Goal: Transaction & Acquisition: Purchase product/service

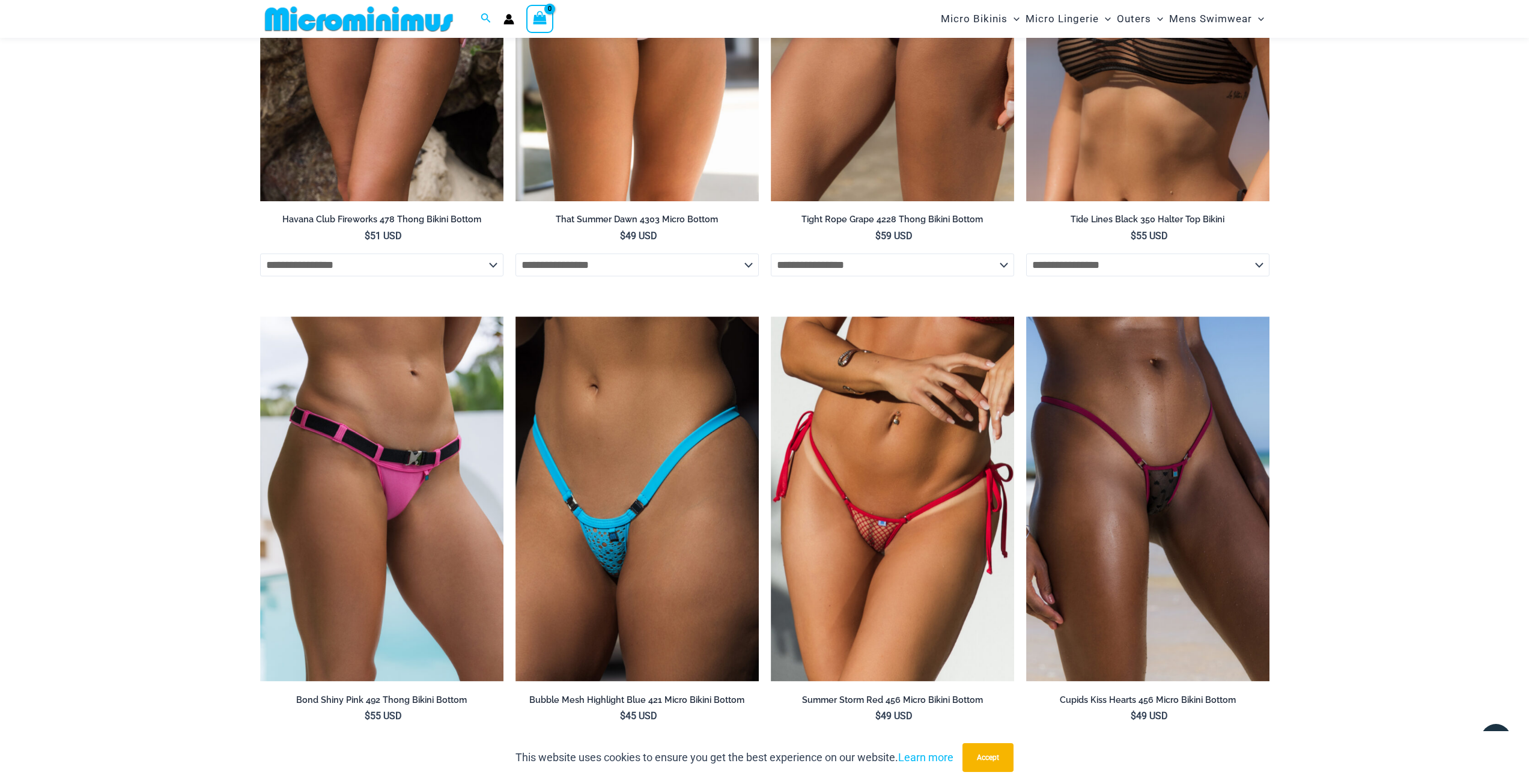
scroll to position [4134, 0]
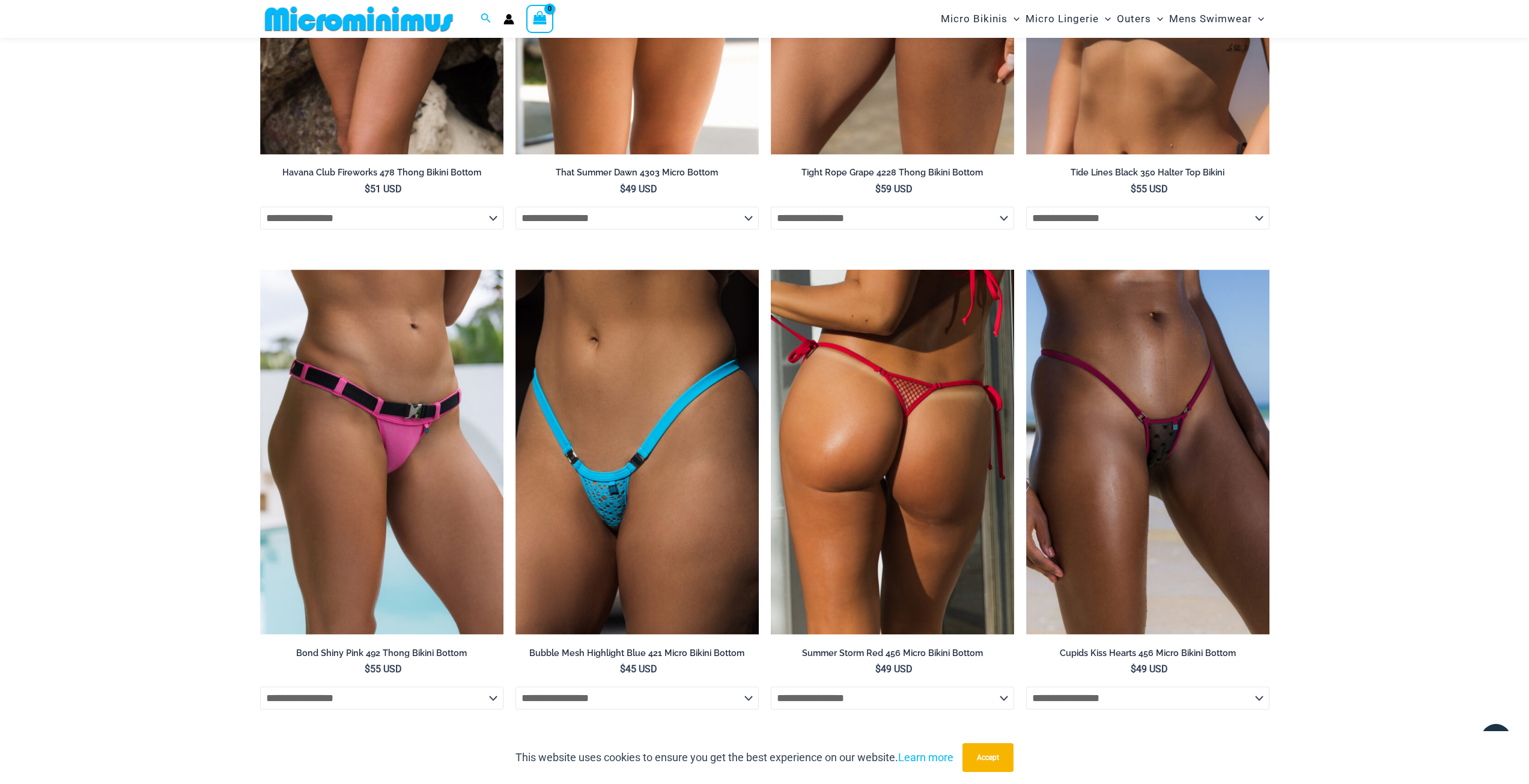
click at [819, 539] on img at bounding box center [893, 452] width 244 height 366
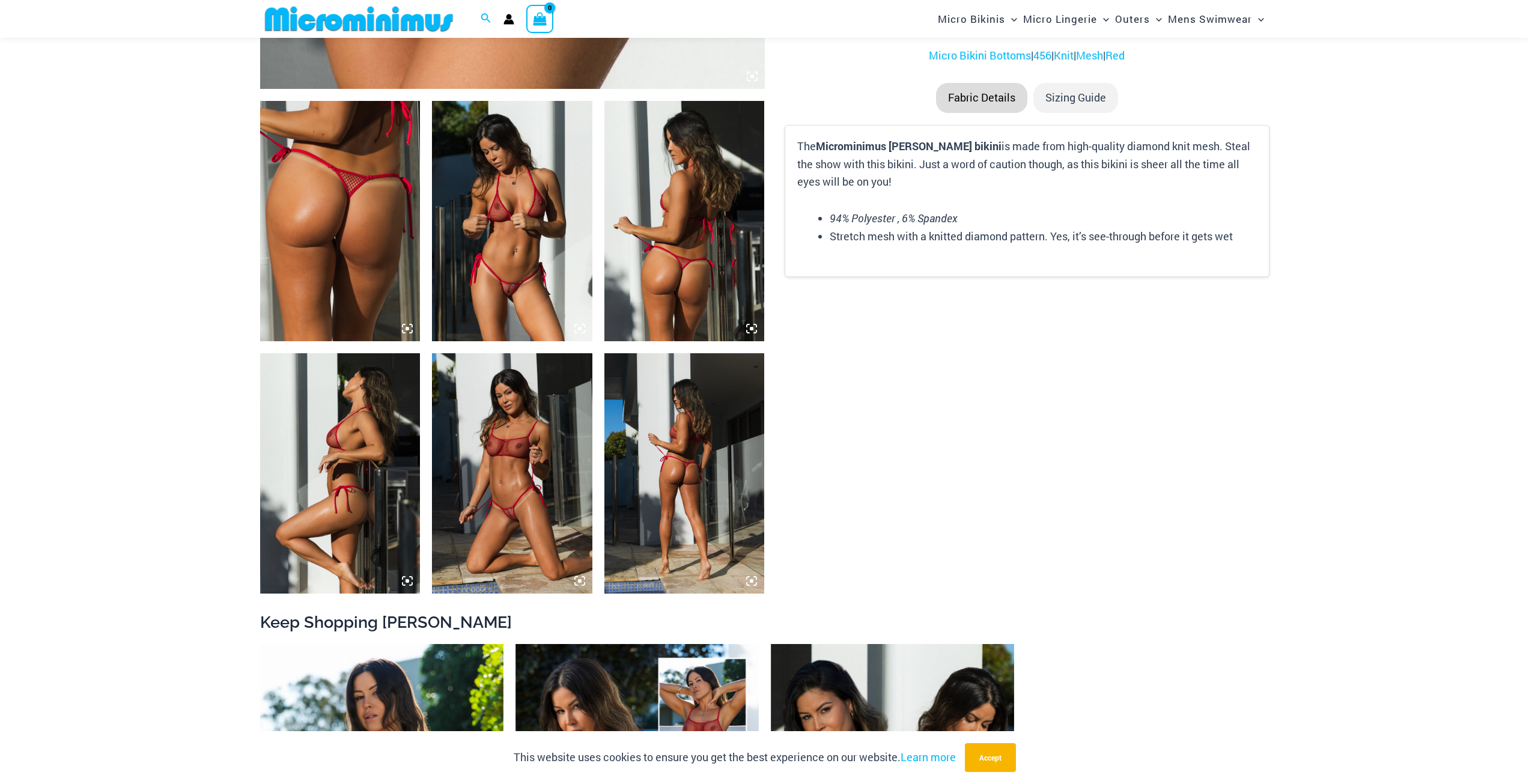
scroll to position [780, 0]
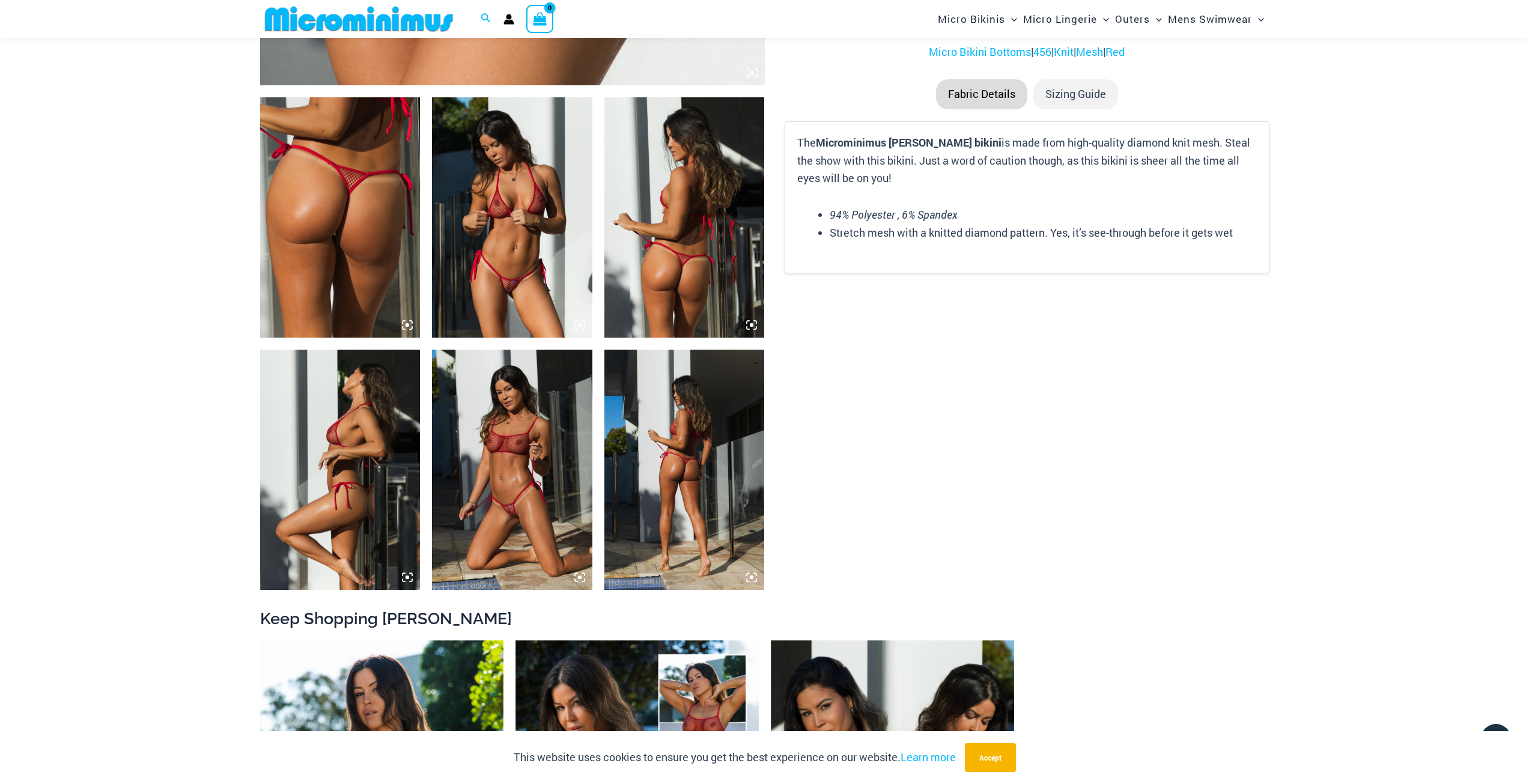
click at [546, 305] on img at bounding box center [512, 217] width 161 height 240
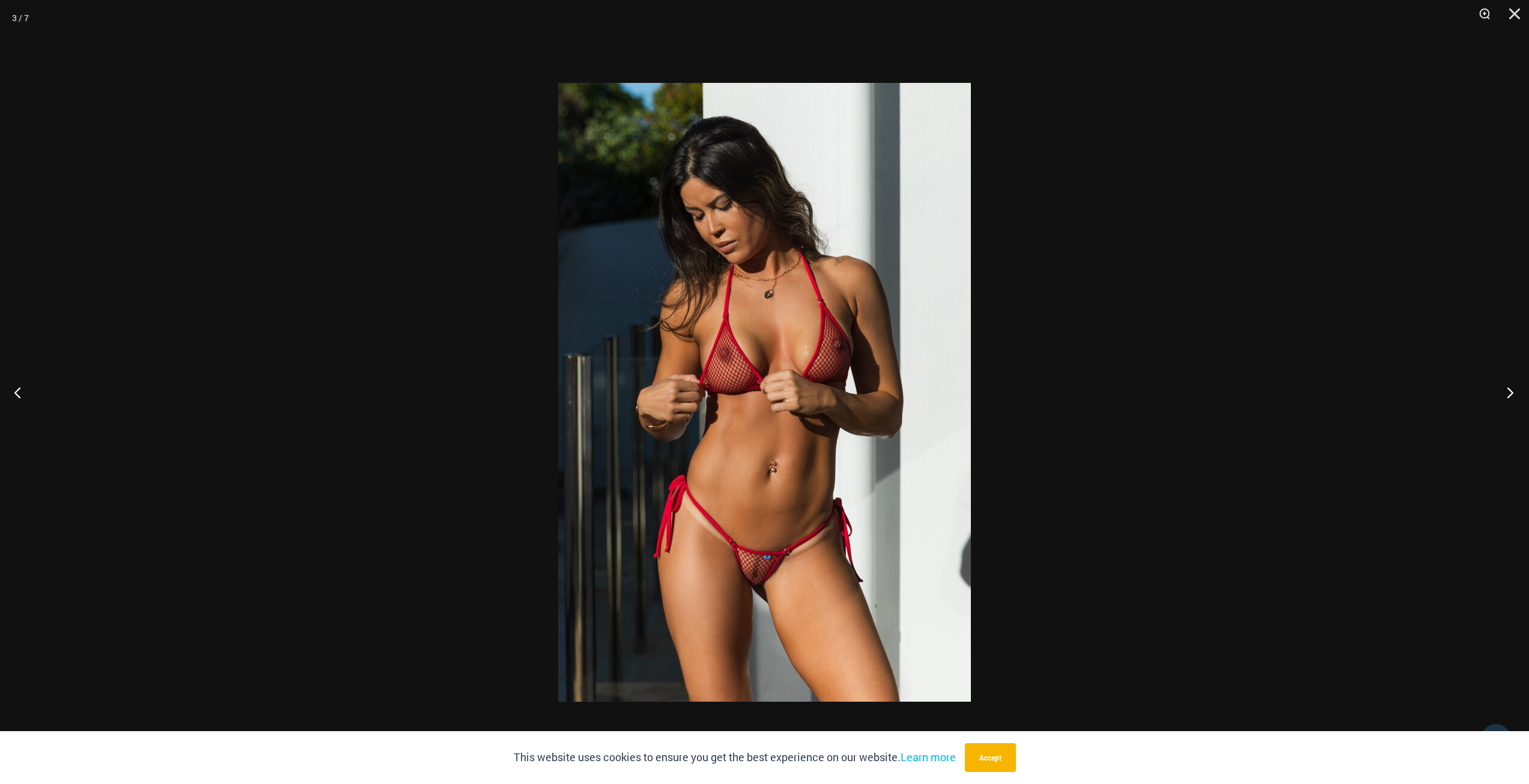
click at [1512, 402] on button "Next" at bounding box center [1506, 392] width 45 height 60
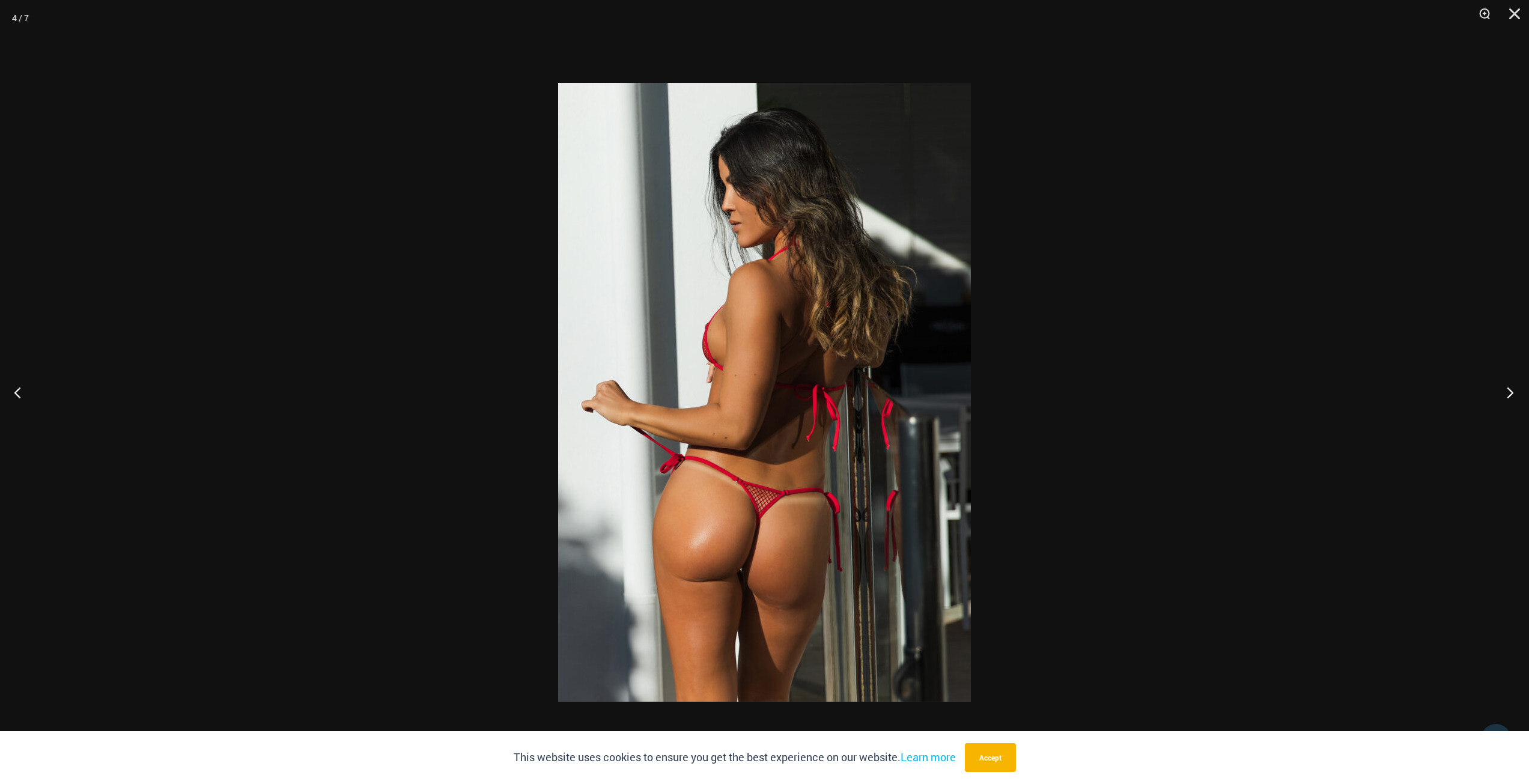
click at [1512, 402] on button "Next" at bounding box center [1506, 392] width 45 height 60
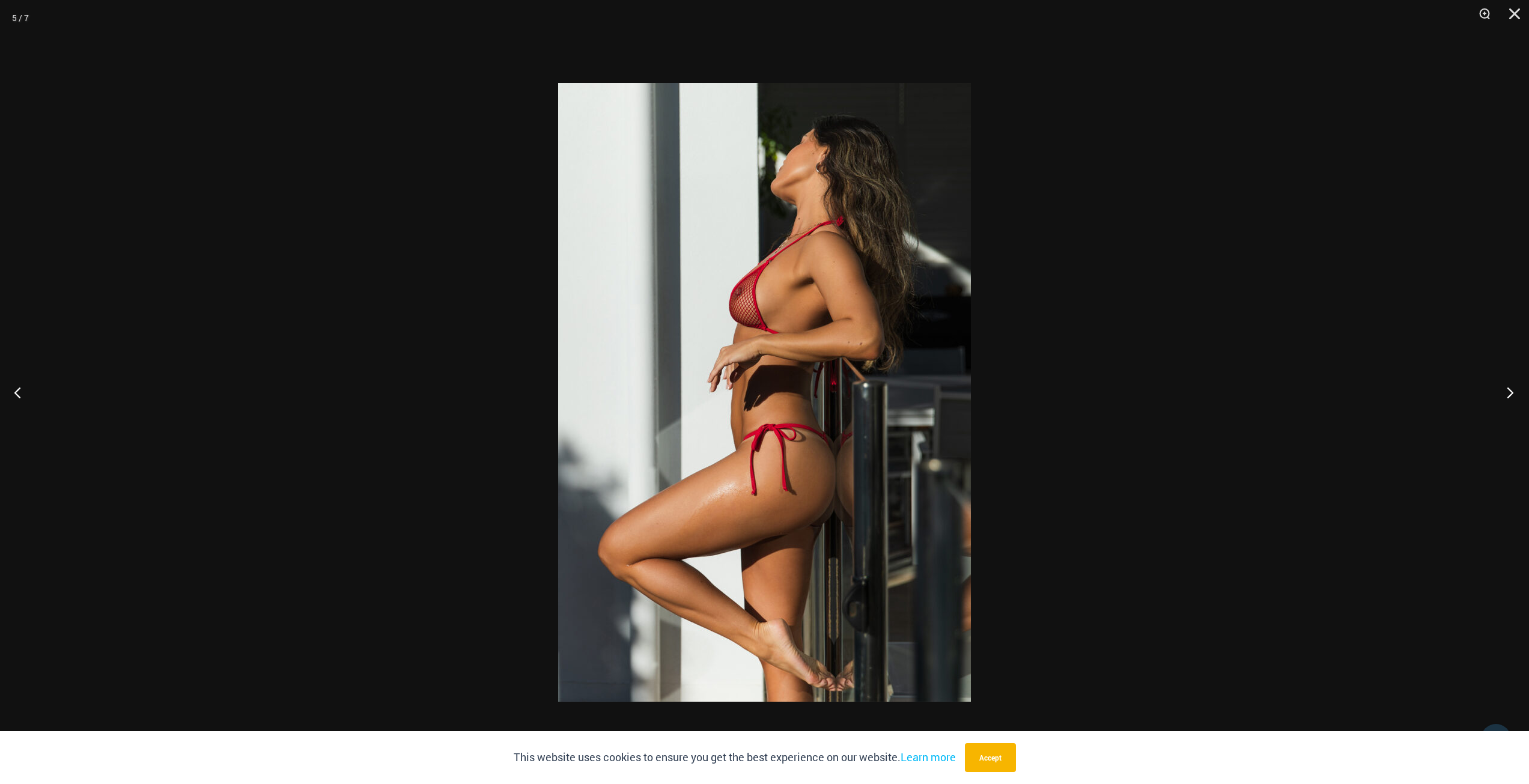
click at [1512, 402] on button "Next" at bounding box center [1506, 392] width 45 height 60
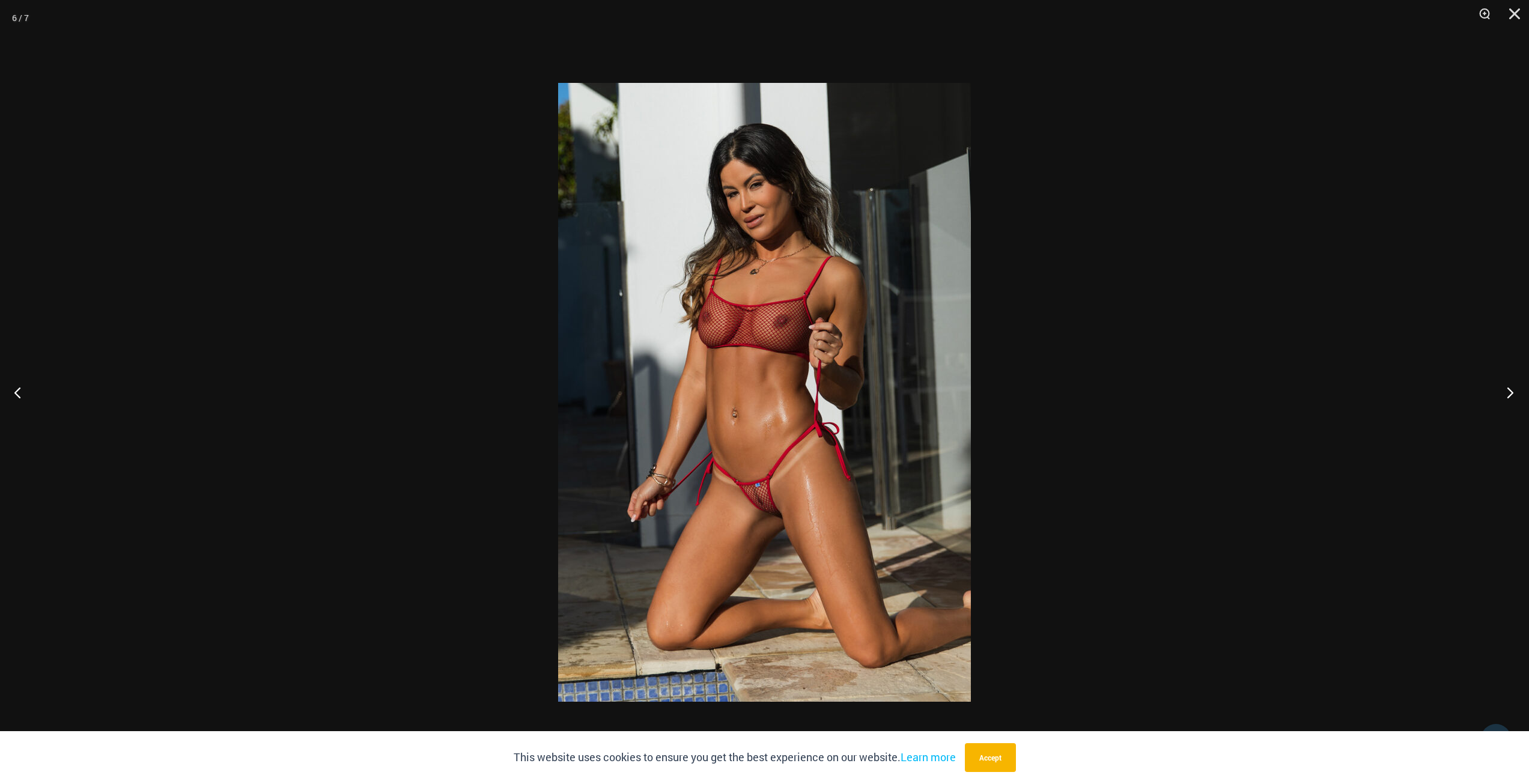
click at [1515, 390] on button "Next" at bounding box center [1506, 392] width 45 height 60
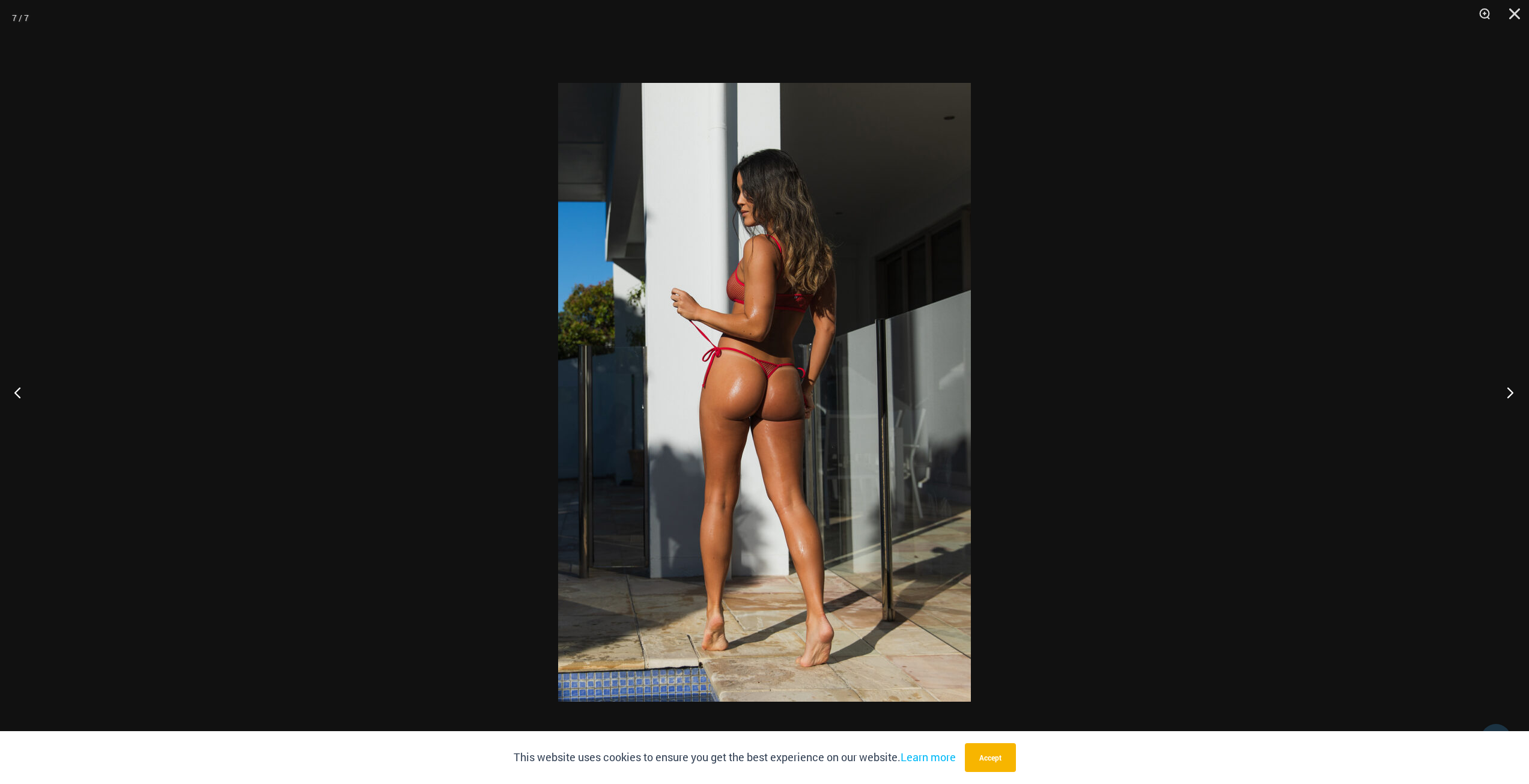
click at [1515, 392] on button "Next" at bounding box center [1506, 392] width 45 height 60
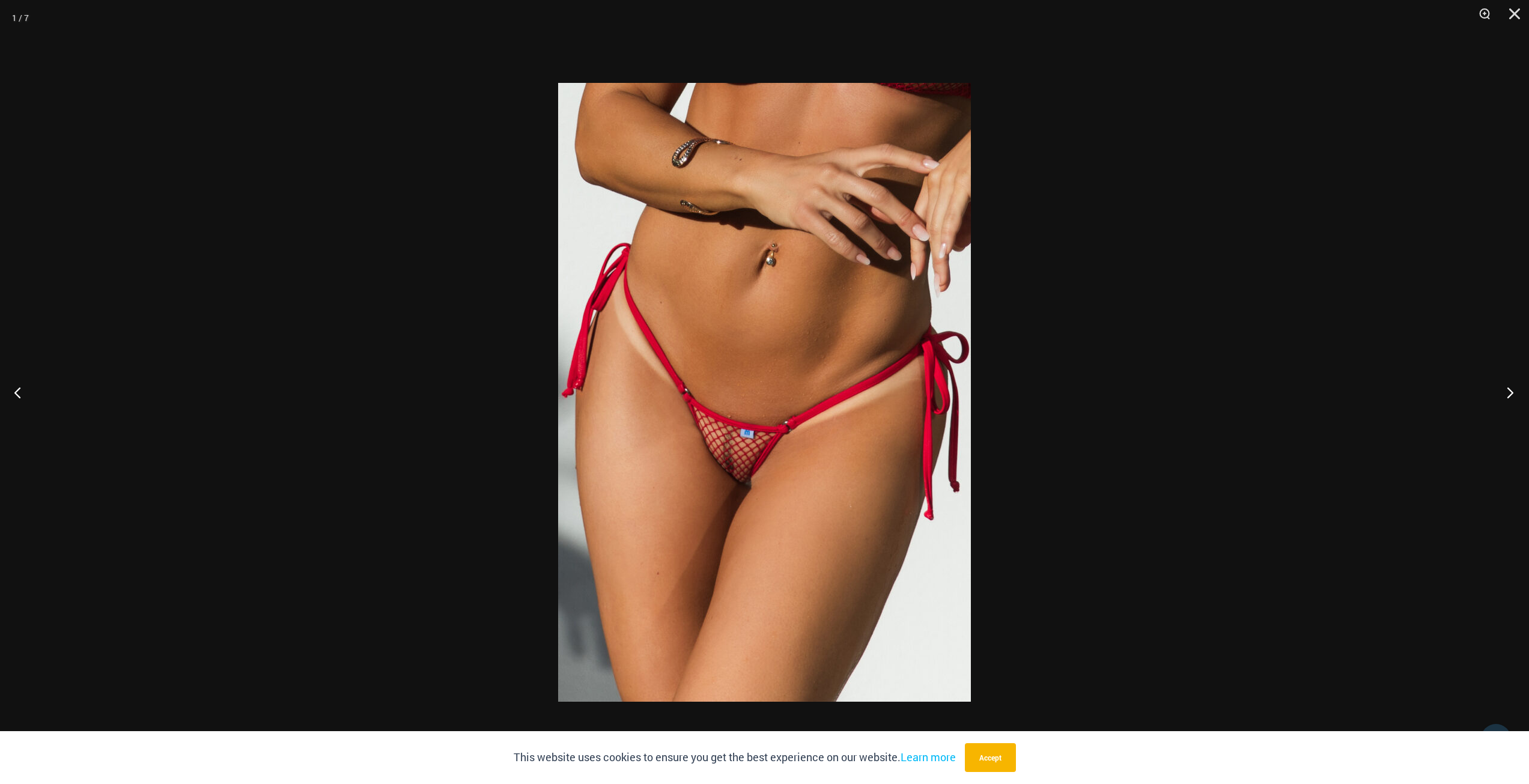
click at [1515, 390] on button "Next" at bounding box center [1506, 392] width 45 height 60
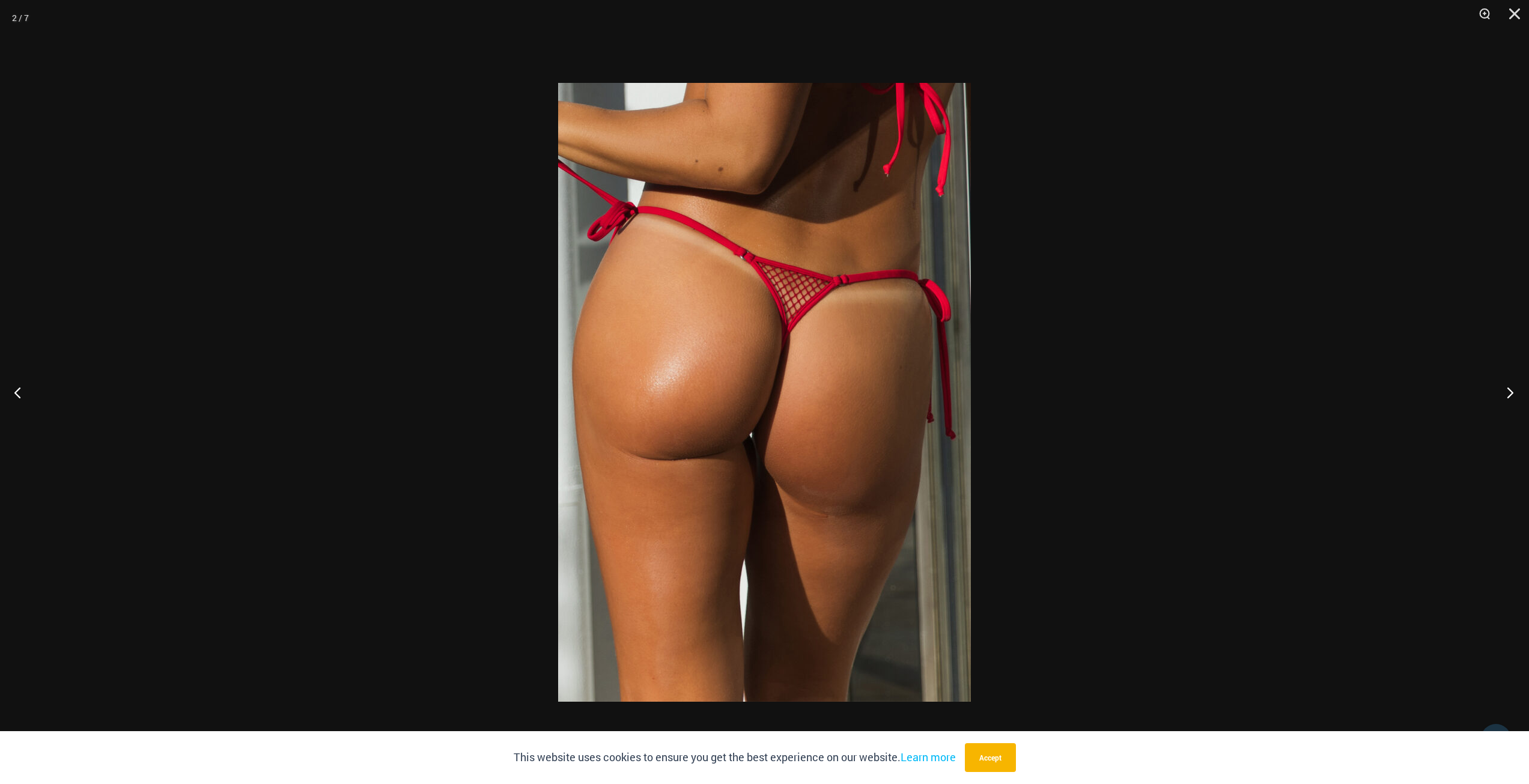
click at [1508, 392] on button "Next" at bounding box center [1506, 392] width 45 height 60
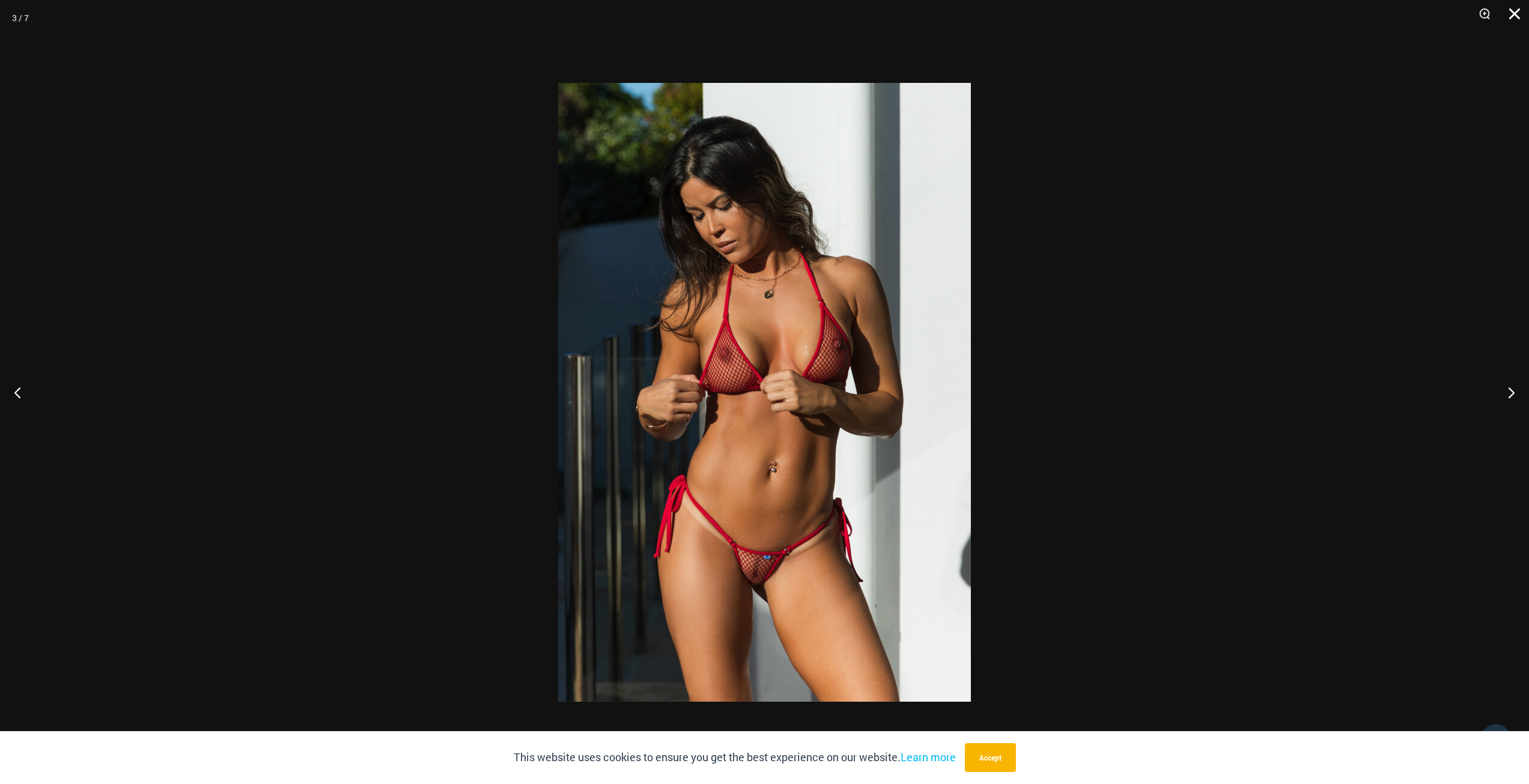
click at [1510, 9] on button "Close" at bounding box center [1510, 18] width 30 height 36
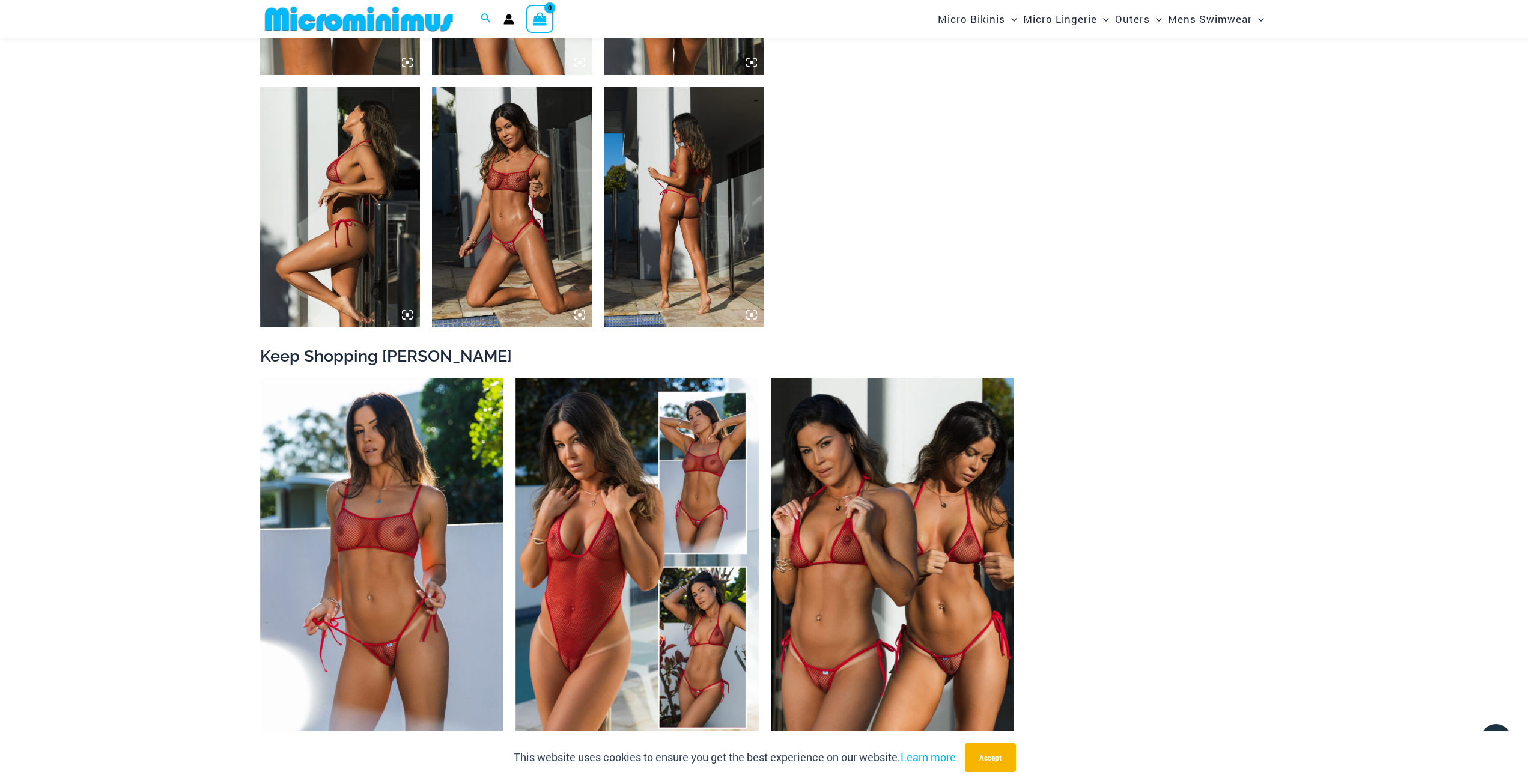
scroll to position [1142, 0]
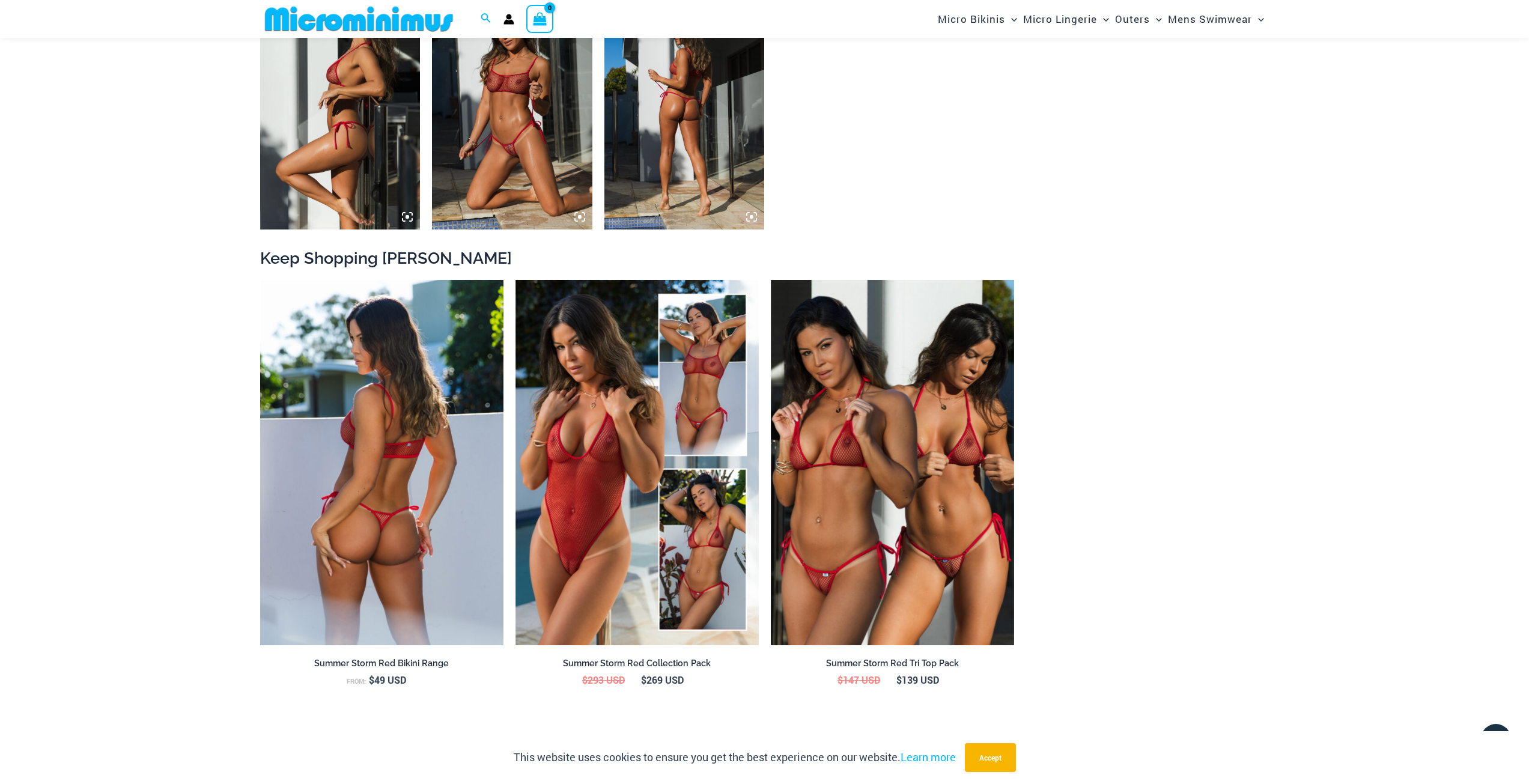
click at [450, 549] on img at bounding box center [382, 463] width 244 height 366
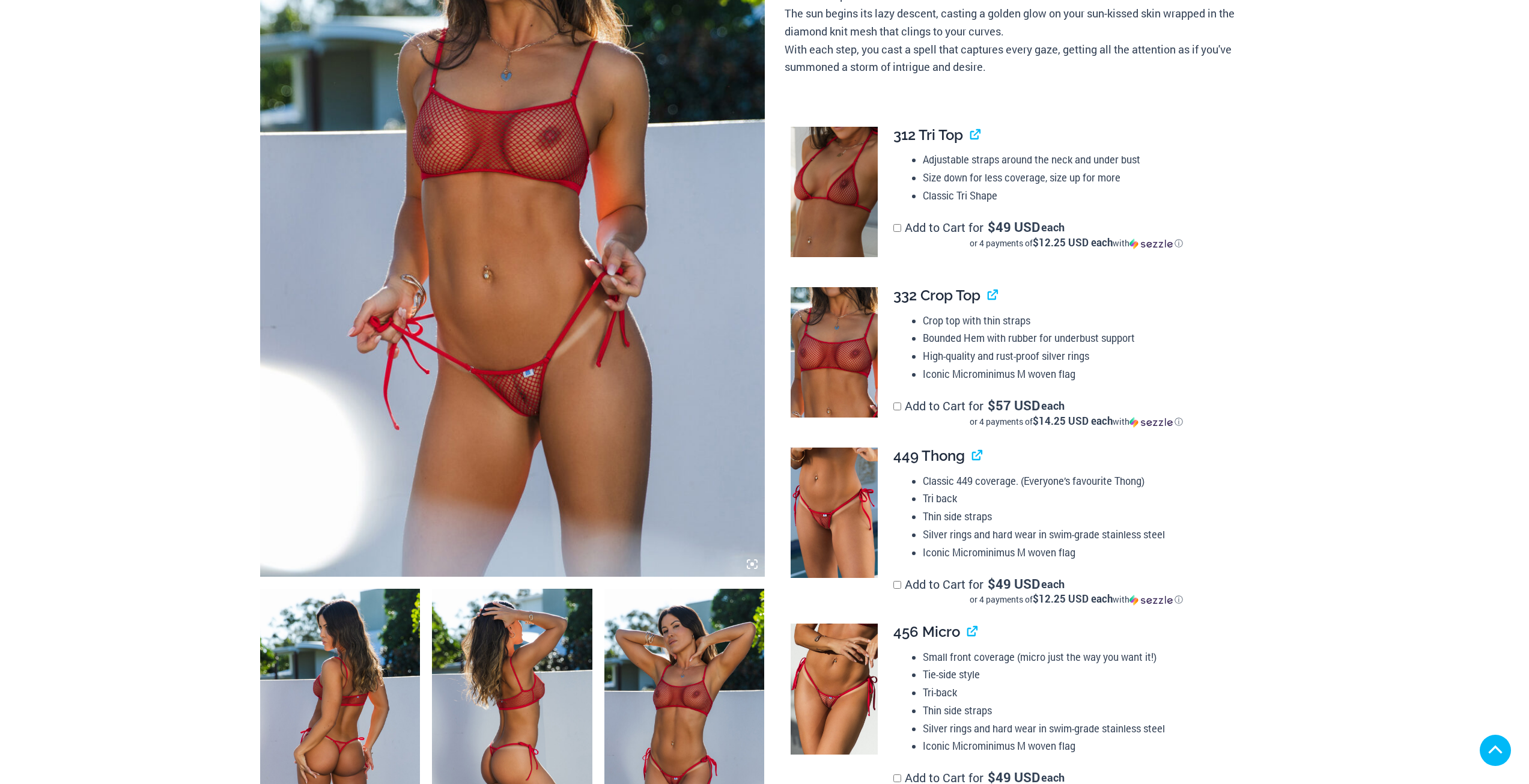
scroll to position [300, 0]
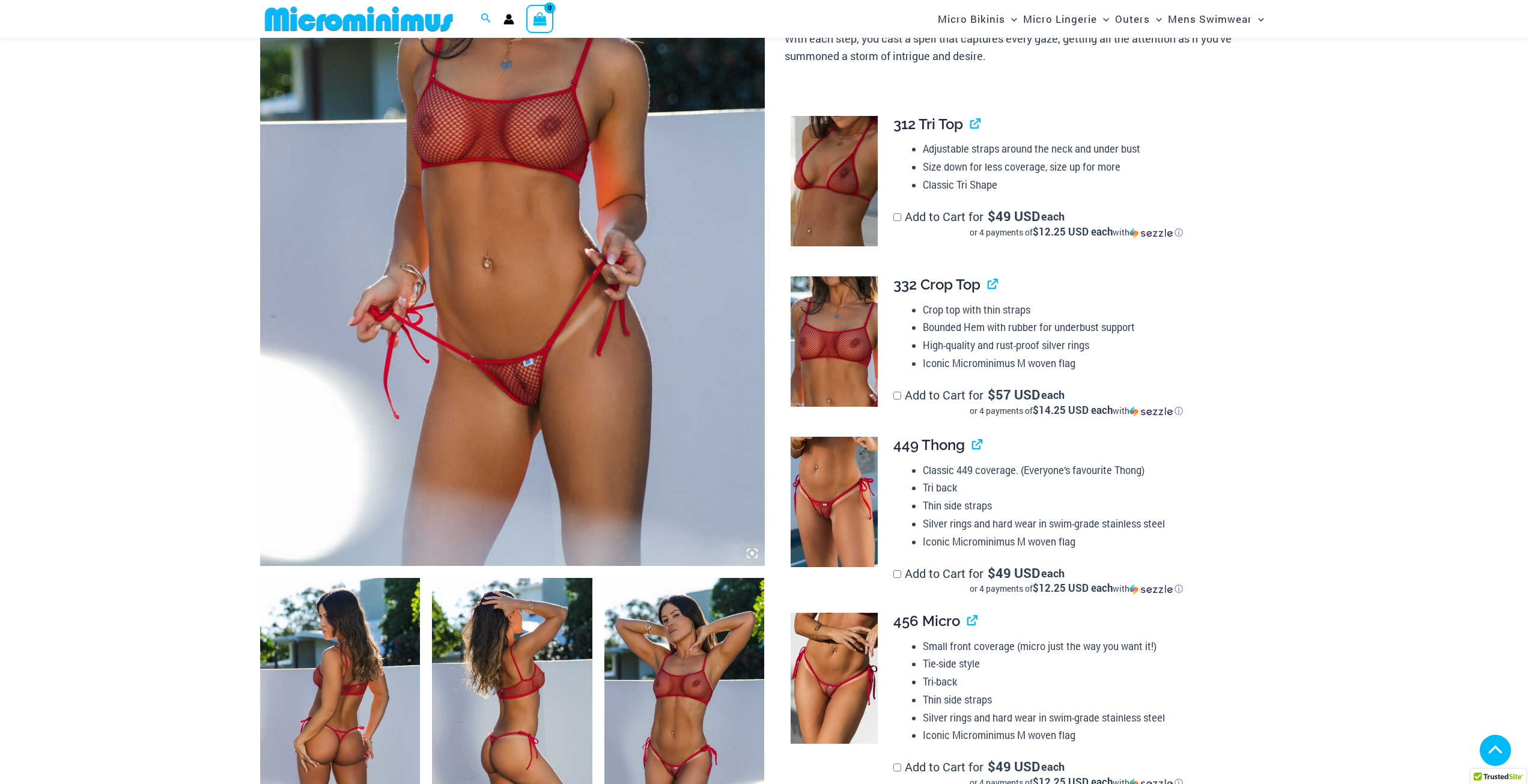
click at [832, 516] on img at bounding box center [834, 502] width 87 height 131
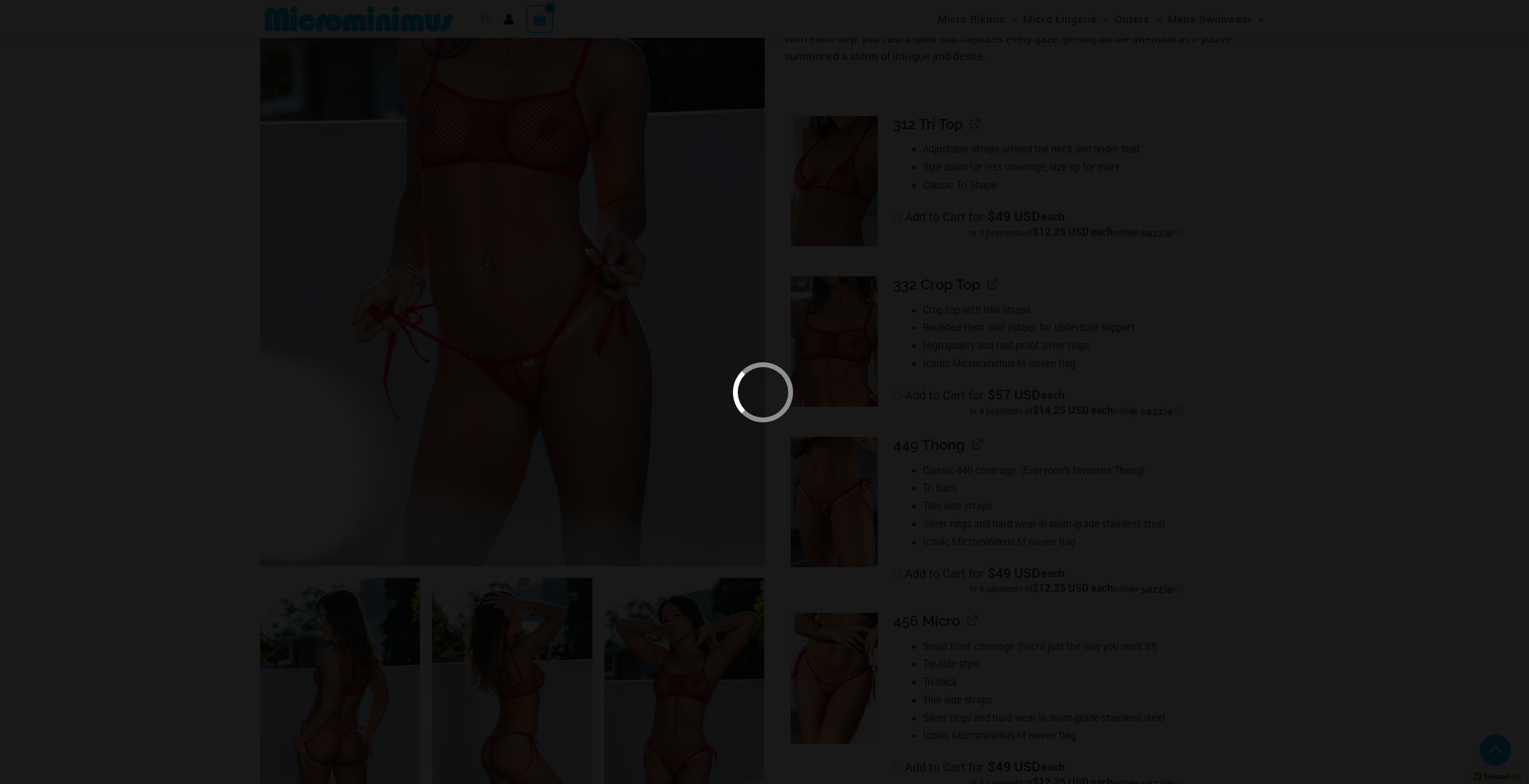
scroll to position [292, 0]
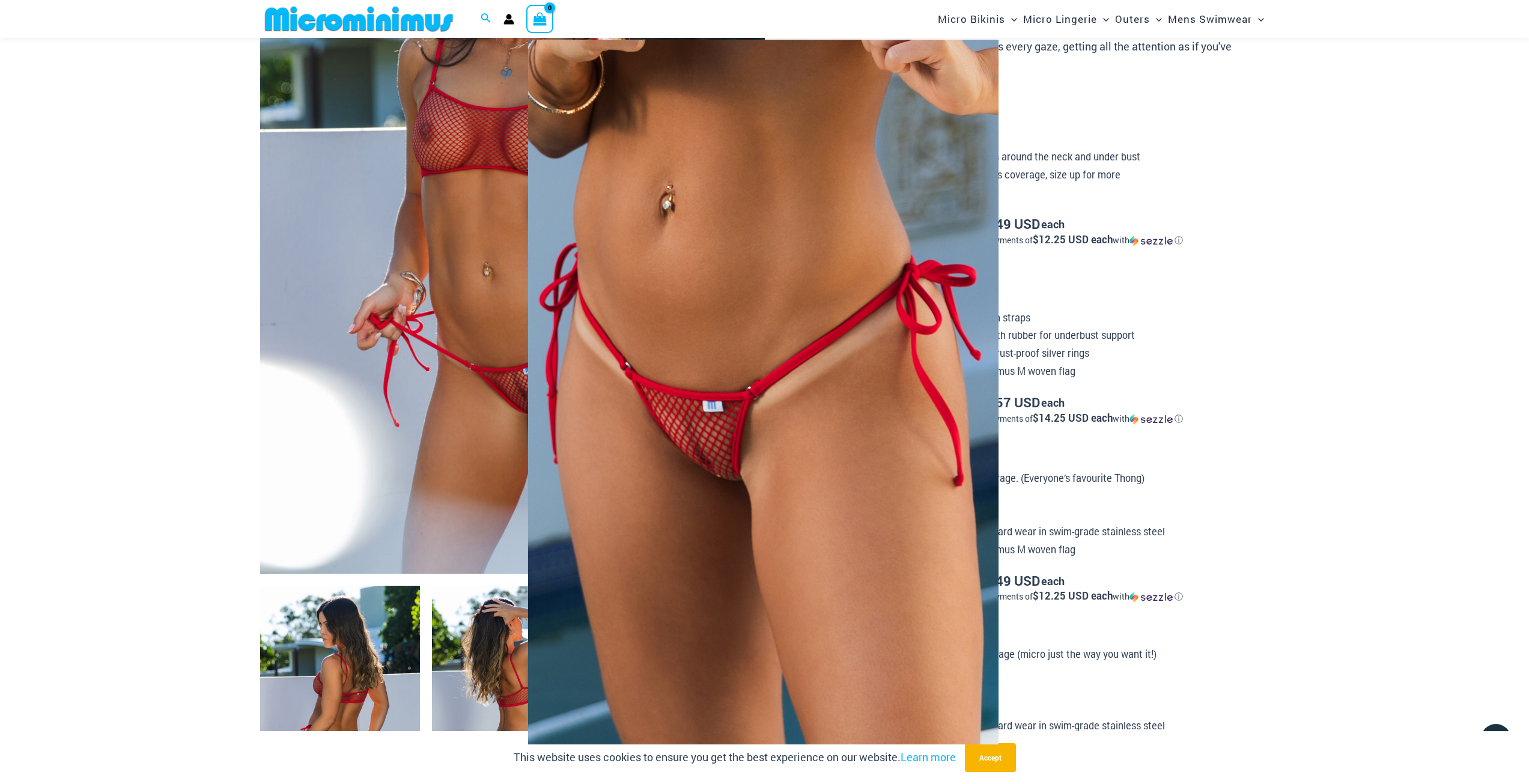
click at [1309, 375] on div at bounding box center [764, 392] width 1529 height 784
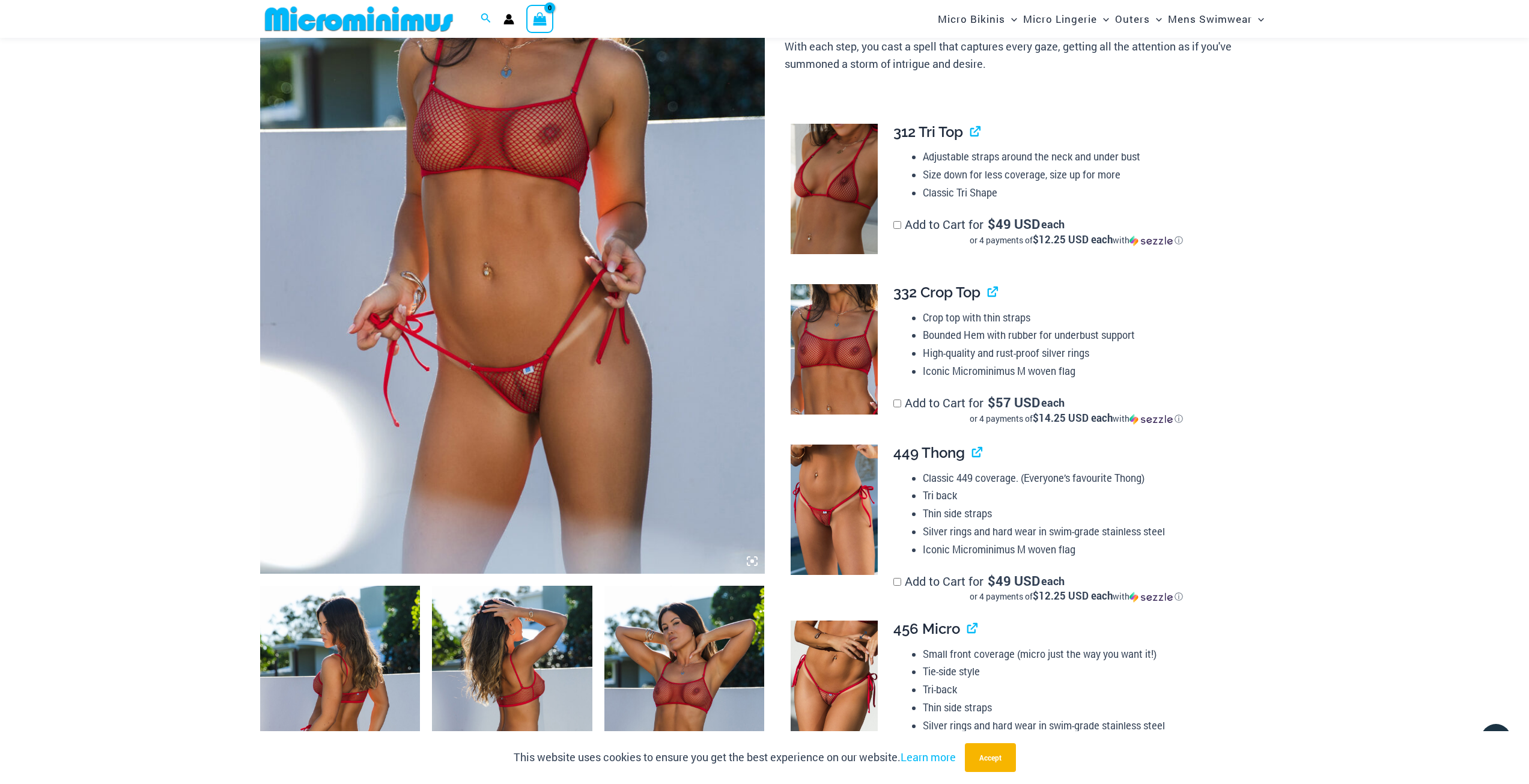
click at [847, 651] on img at bounding box center [834, 686] width 87 height 131
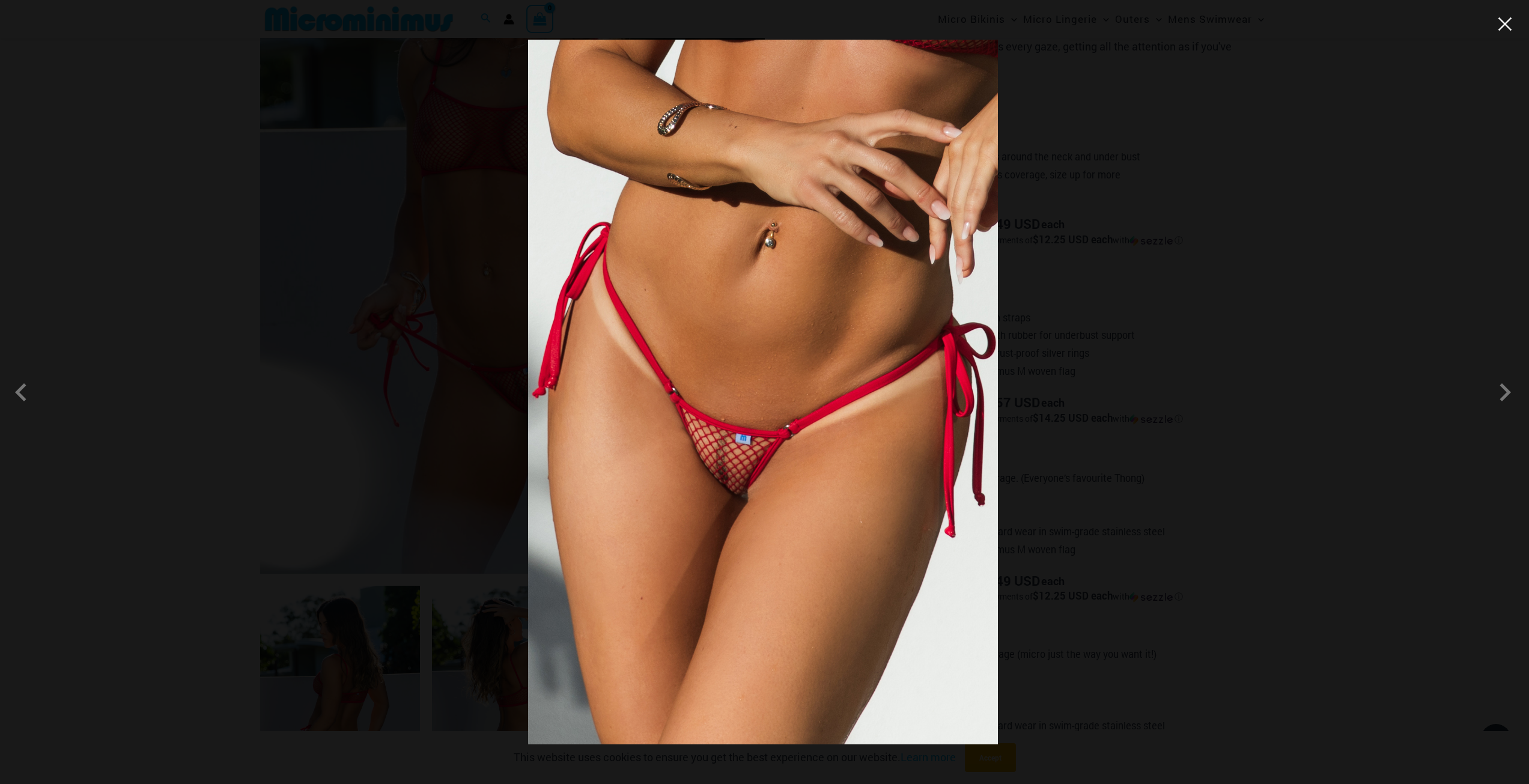
click at [1506, 28] on button "Close" at bounding box center [1505, 24] width 18 height 18
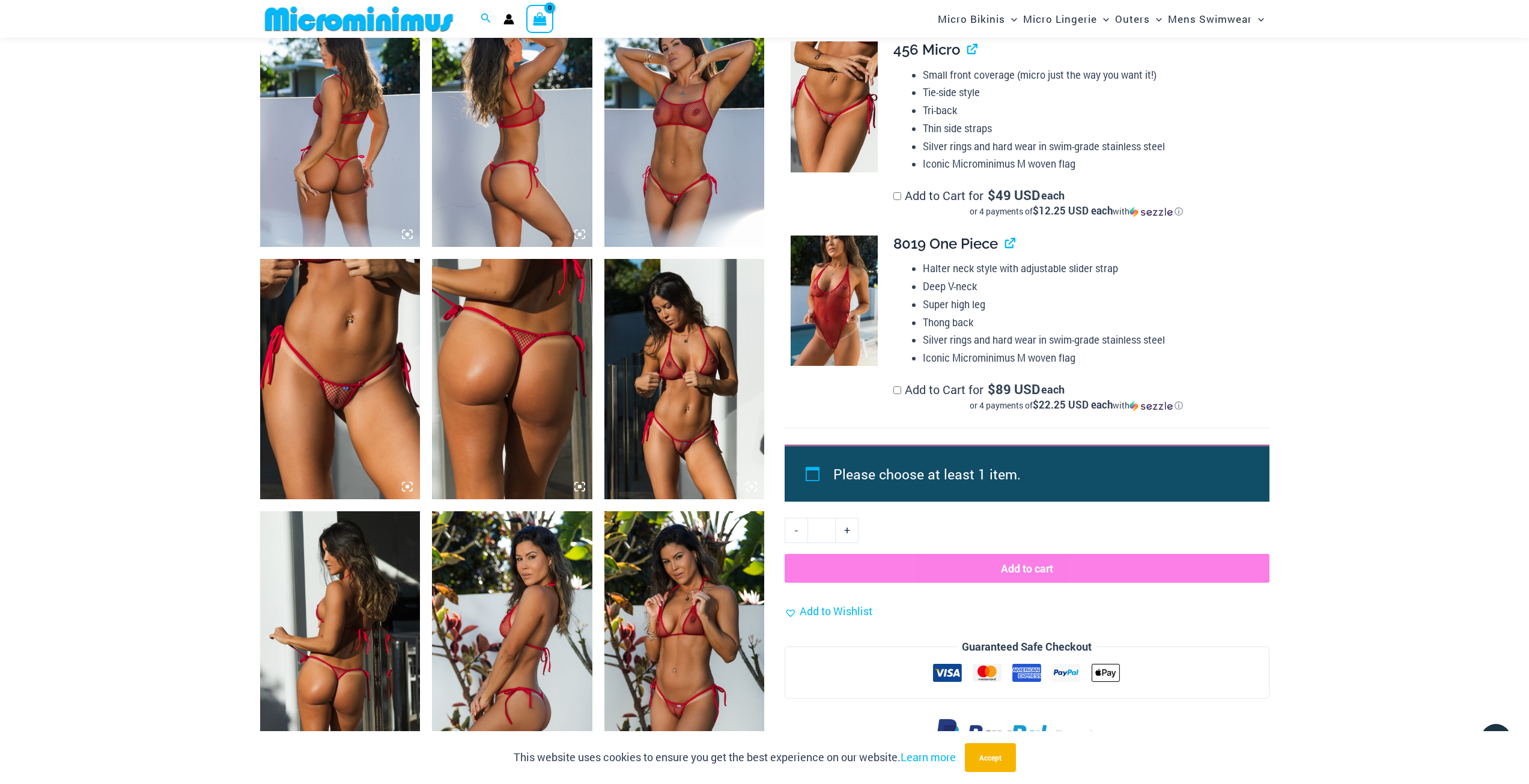
scroll to position [893, 0]
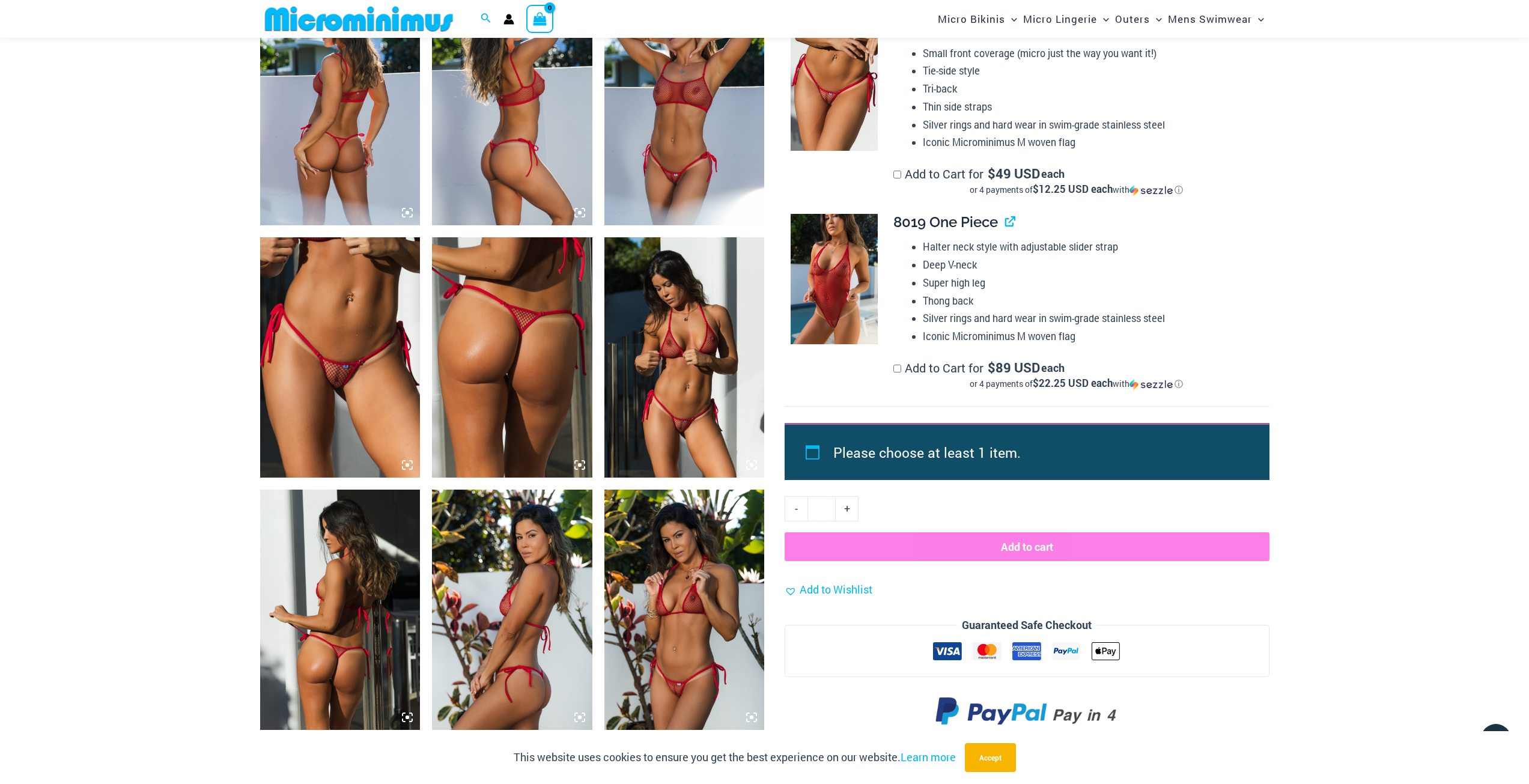
click at [689, 377] on img at bounding box center [685, 358] width 161 height 240
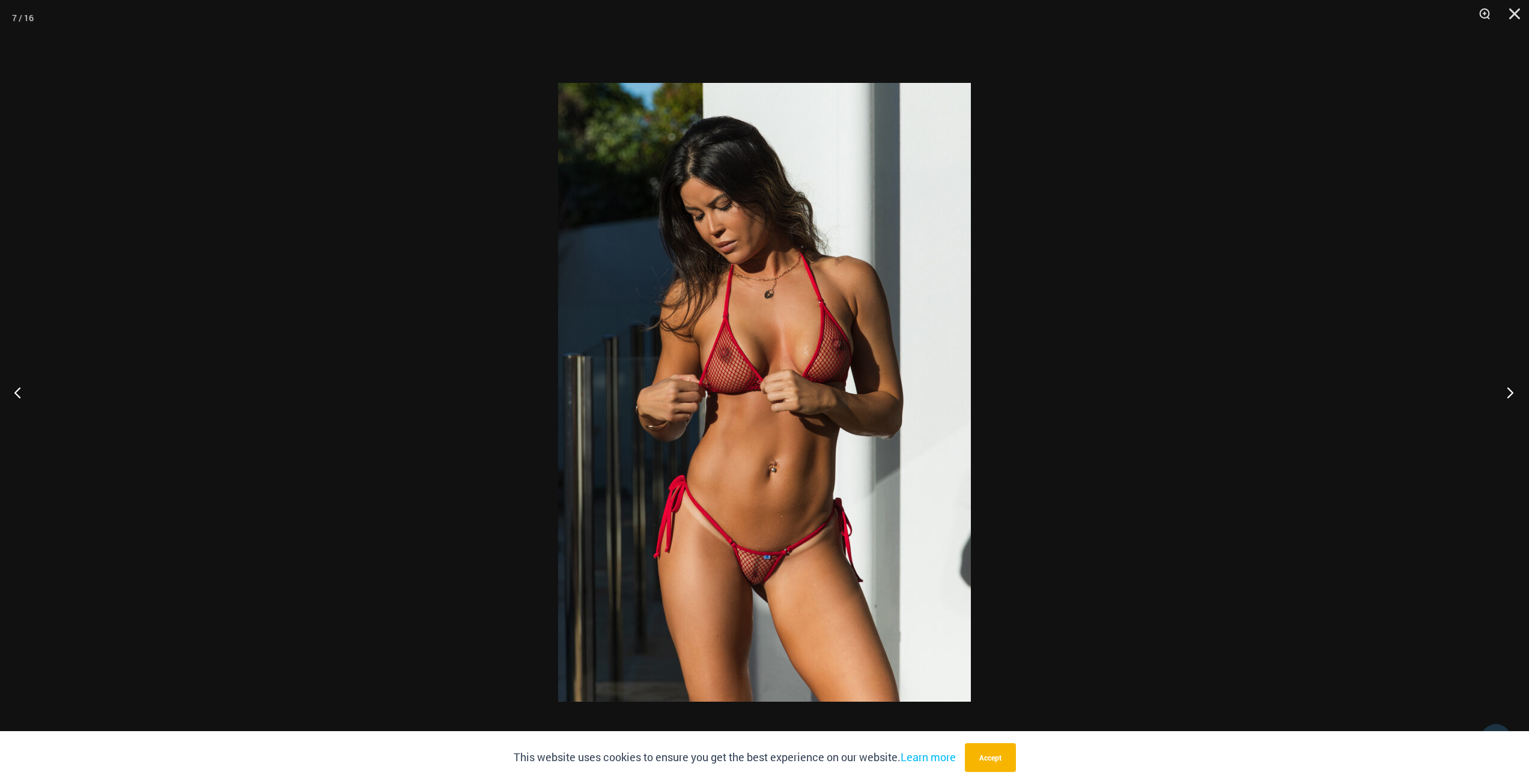
click at [1510, 386] on button "Next" at bounding box center [1506, 392] width 45 height 60
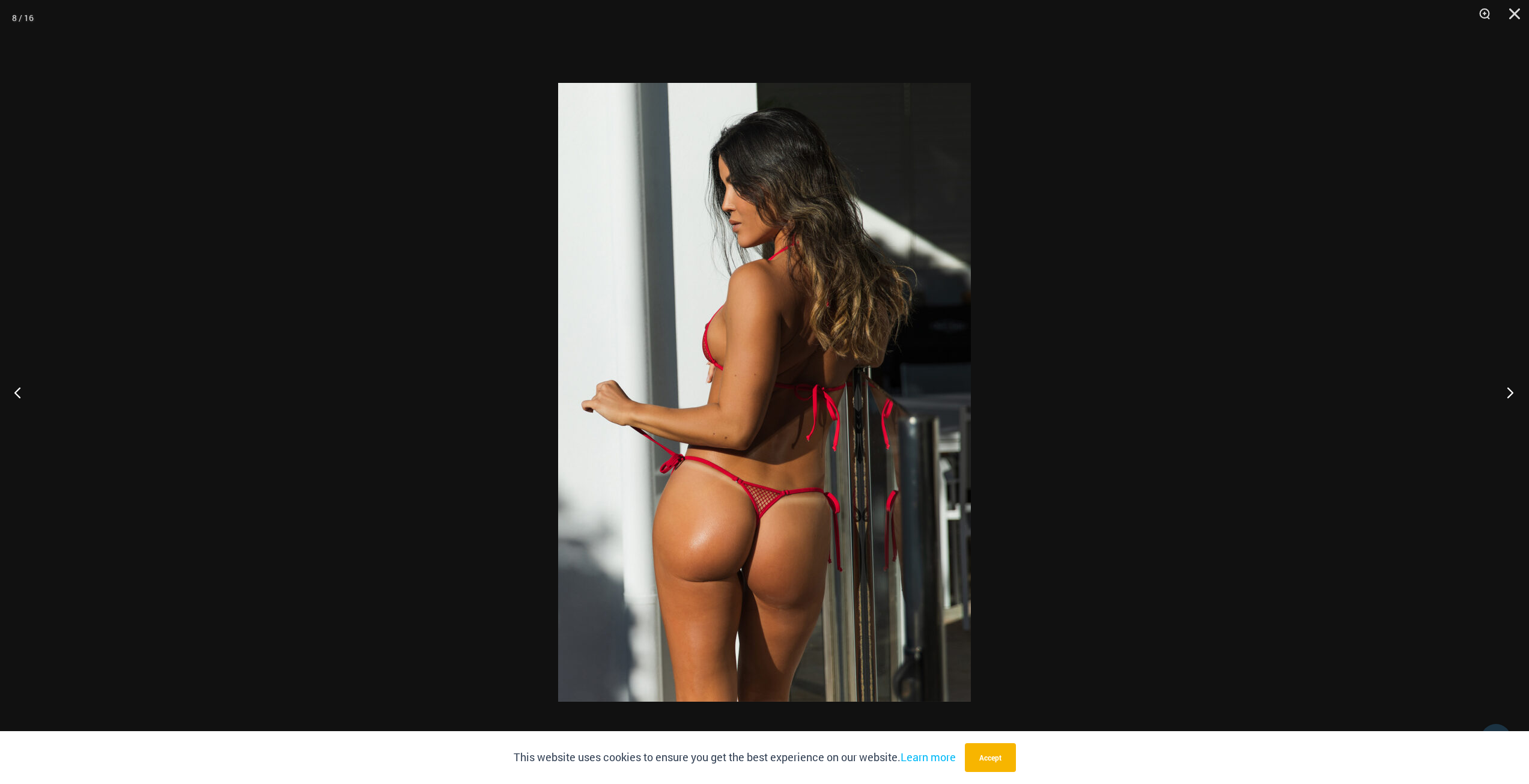
click at [1510, 386] on button "Next" at bounding box center [1506, 392] width 45 height 60
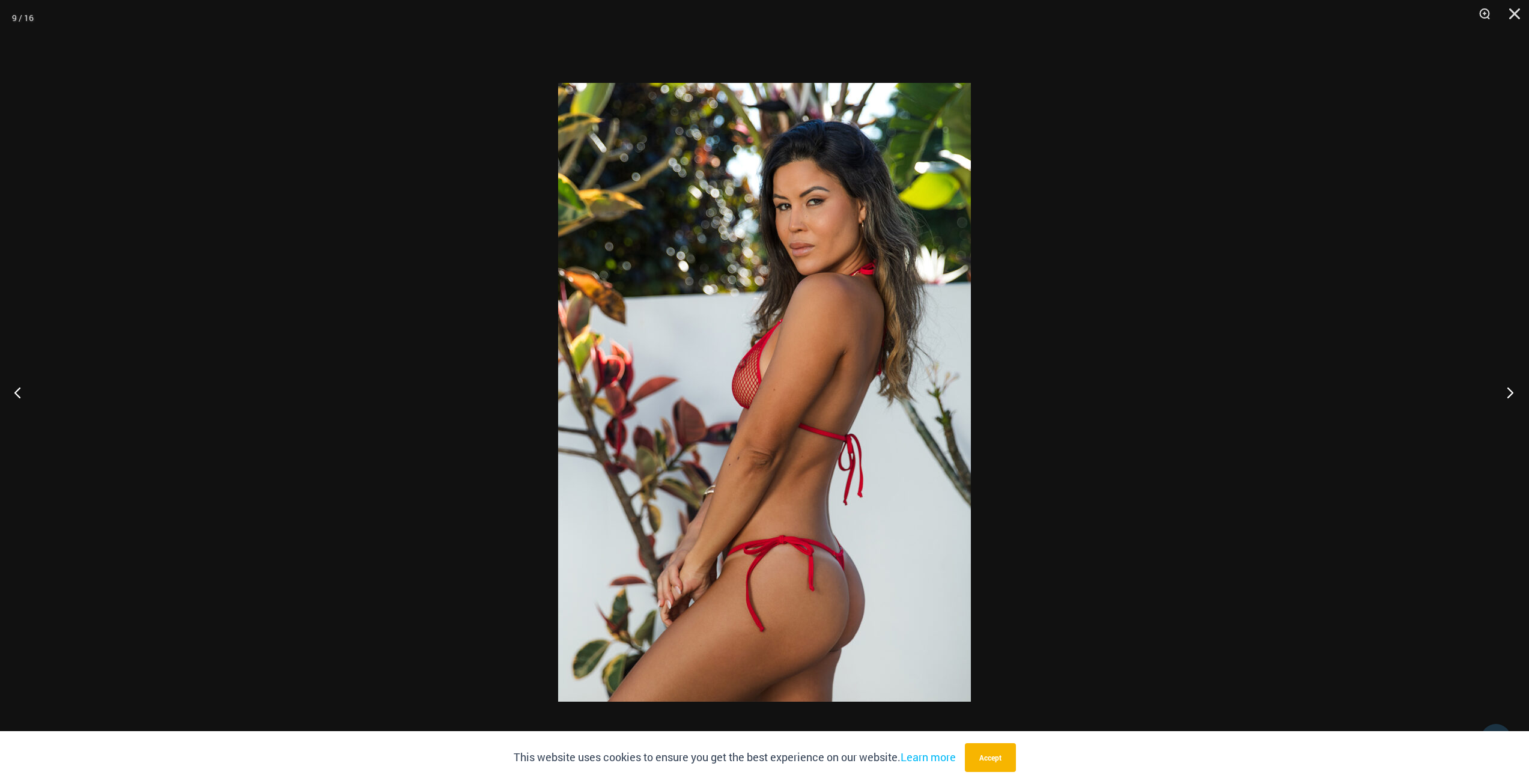
click at [1510, 386] on button "Next" at bounding box center [1506, 392] width 45 height 60
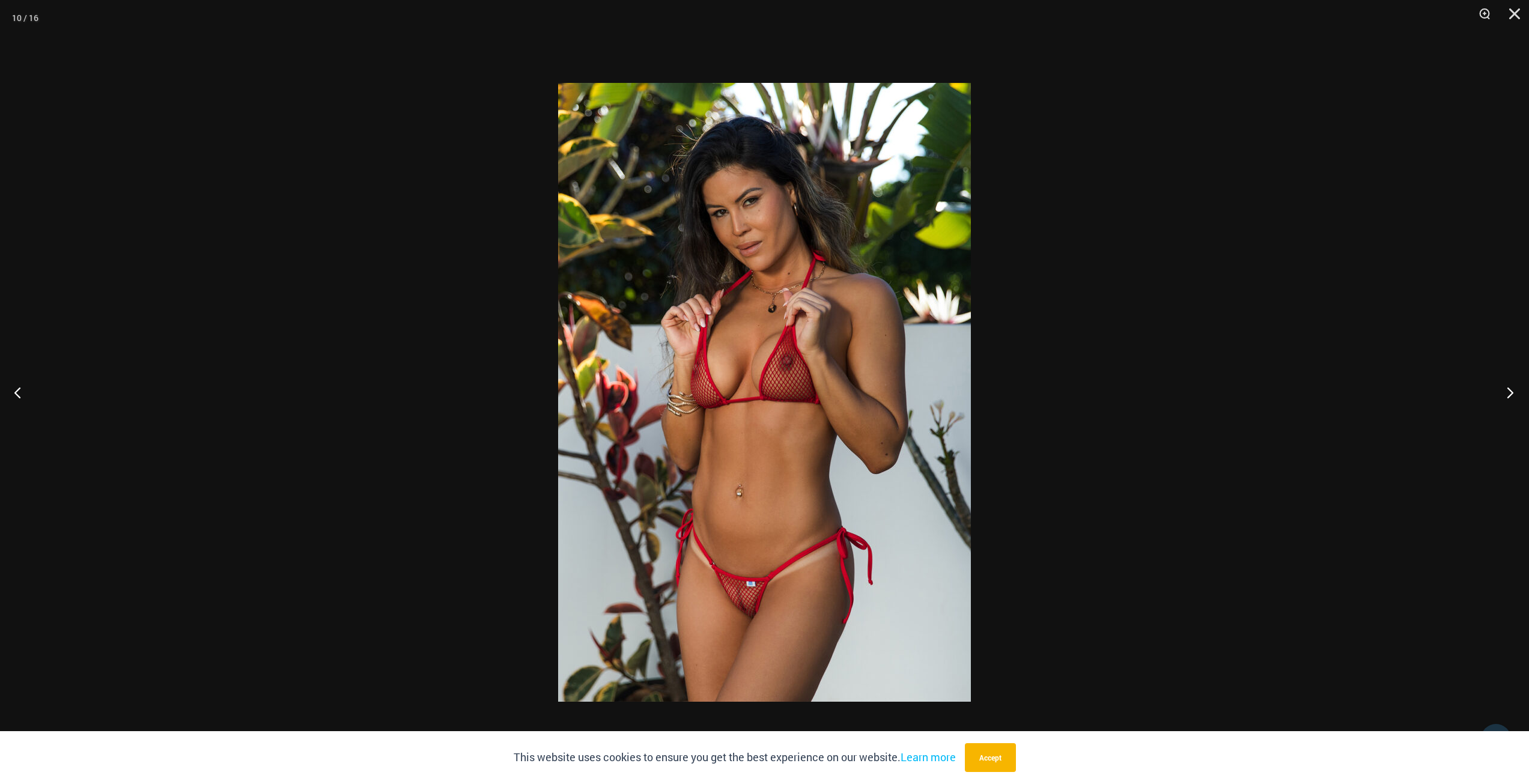
click at [1510, 387] on button "Next" at bounding box center [1506, 392] width 45 height 60
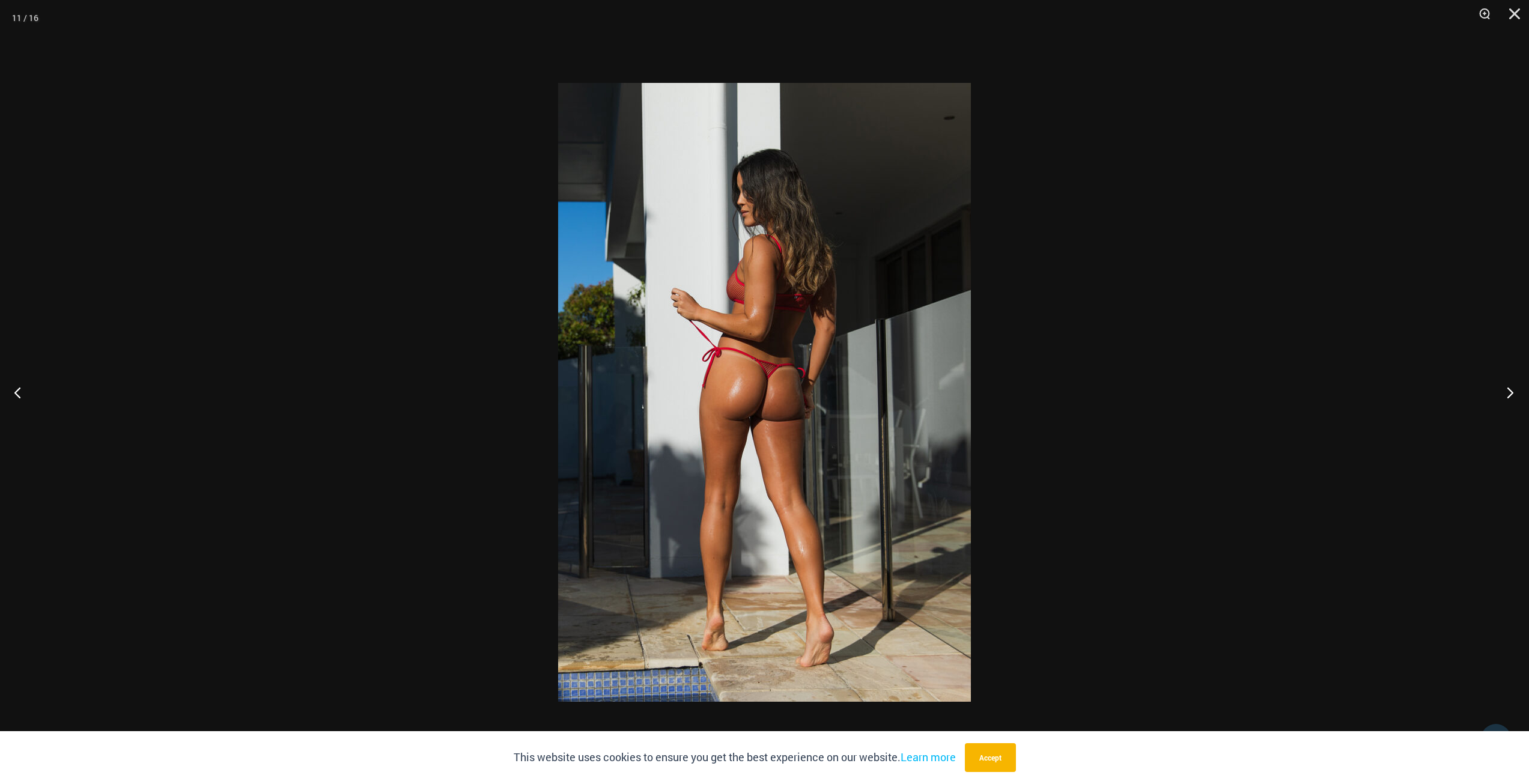
click at [1510, 387] on button "Next" at bounding box center [1506, 392] width 45 height 60
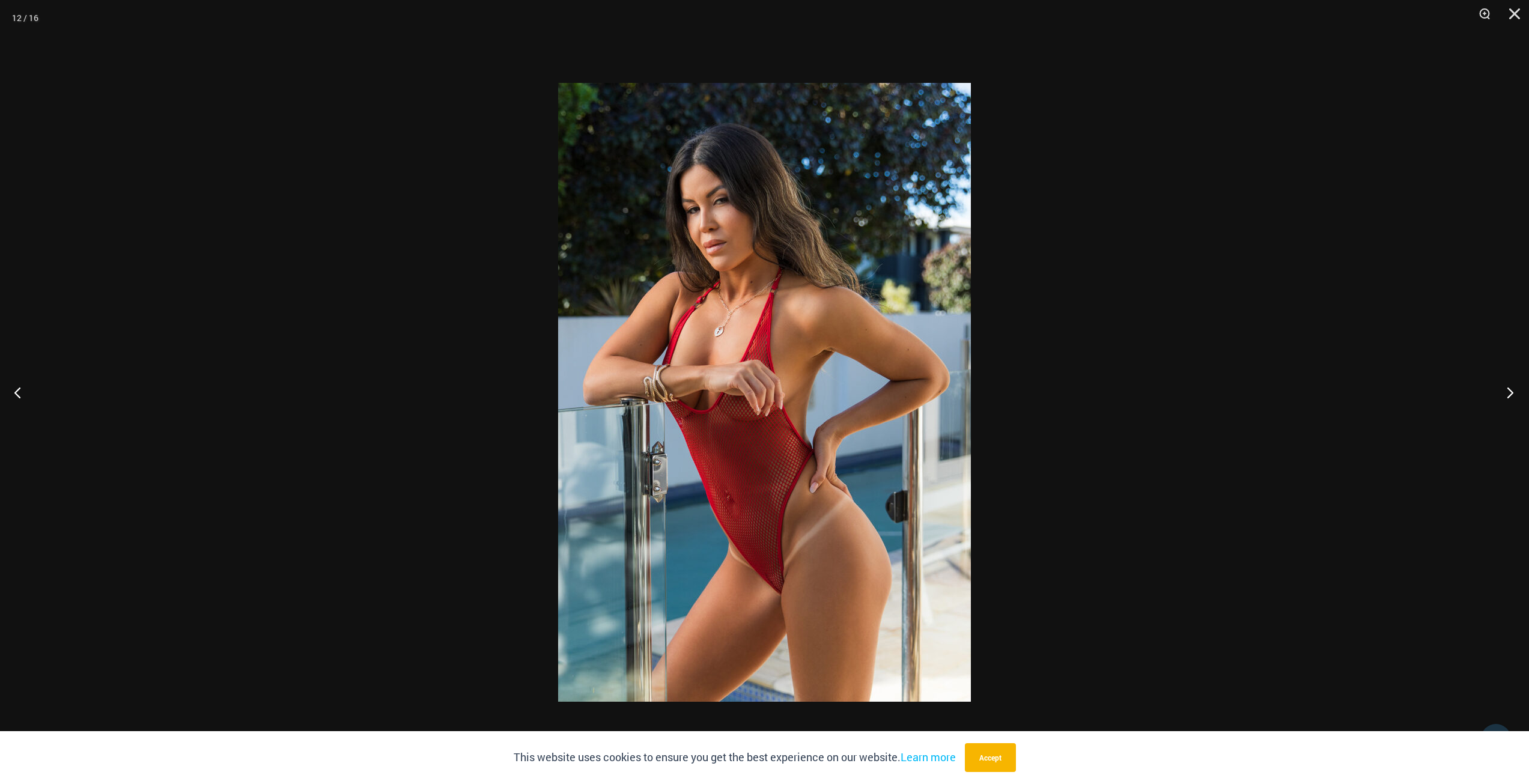
click at [1503, 390] on button "Next" at bounding box center [1506, 392] width 45 height 60
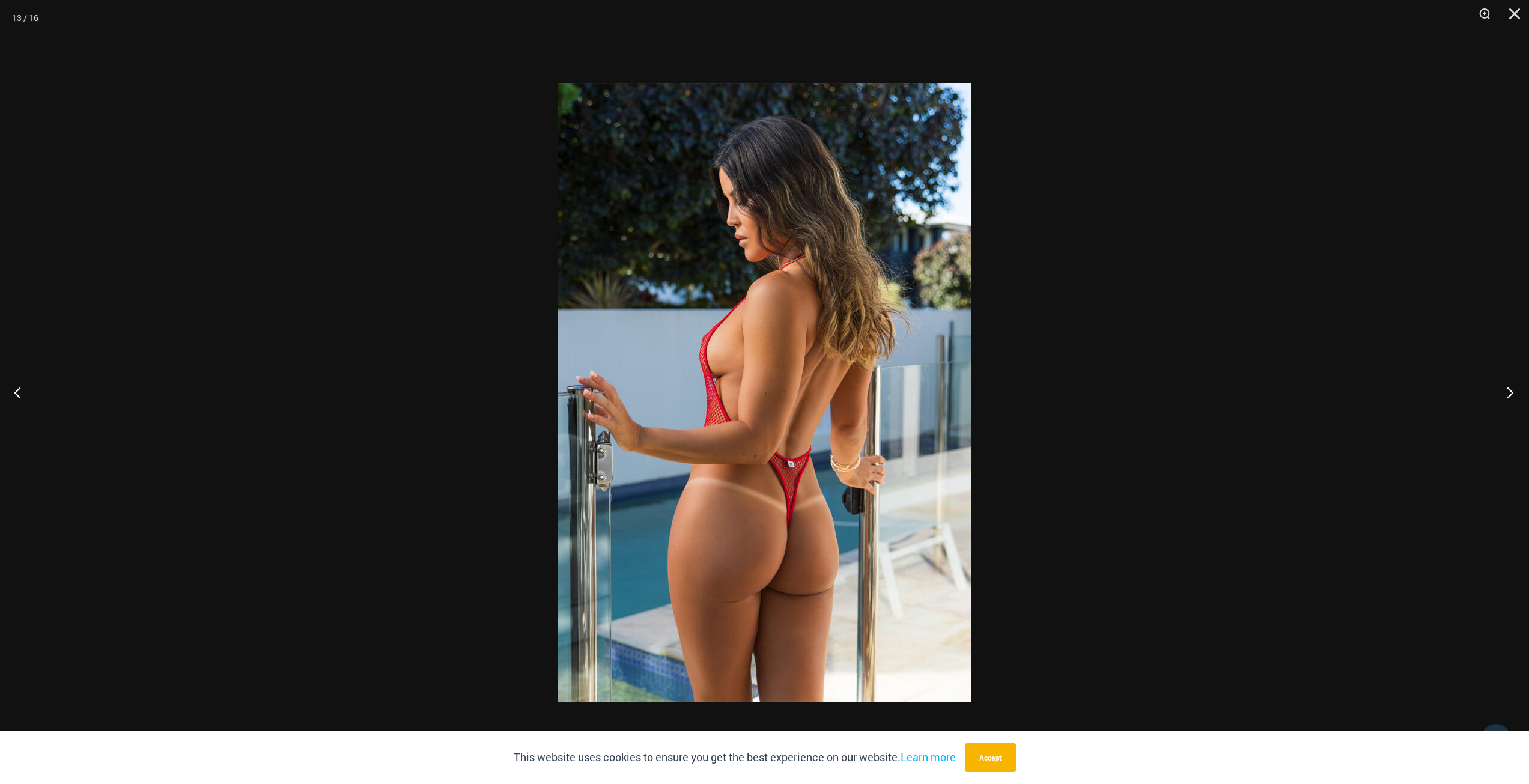
click at [1503, 390] on button "Next" at bounding box center [1506, 392] width 45 height 60
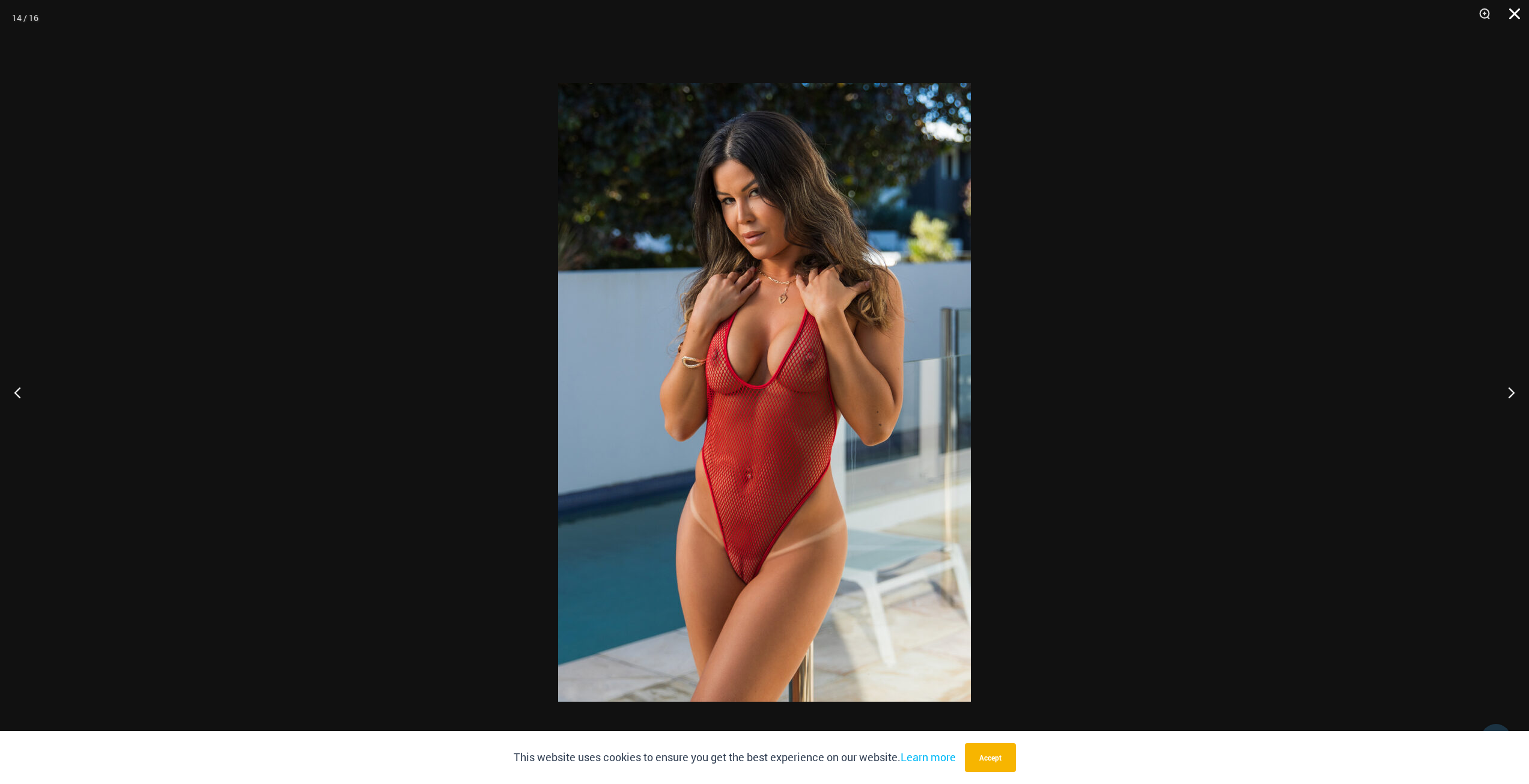
click at [1517, 11] on button "Close" at bounding box center [1510, 18] width 30 height 36
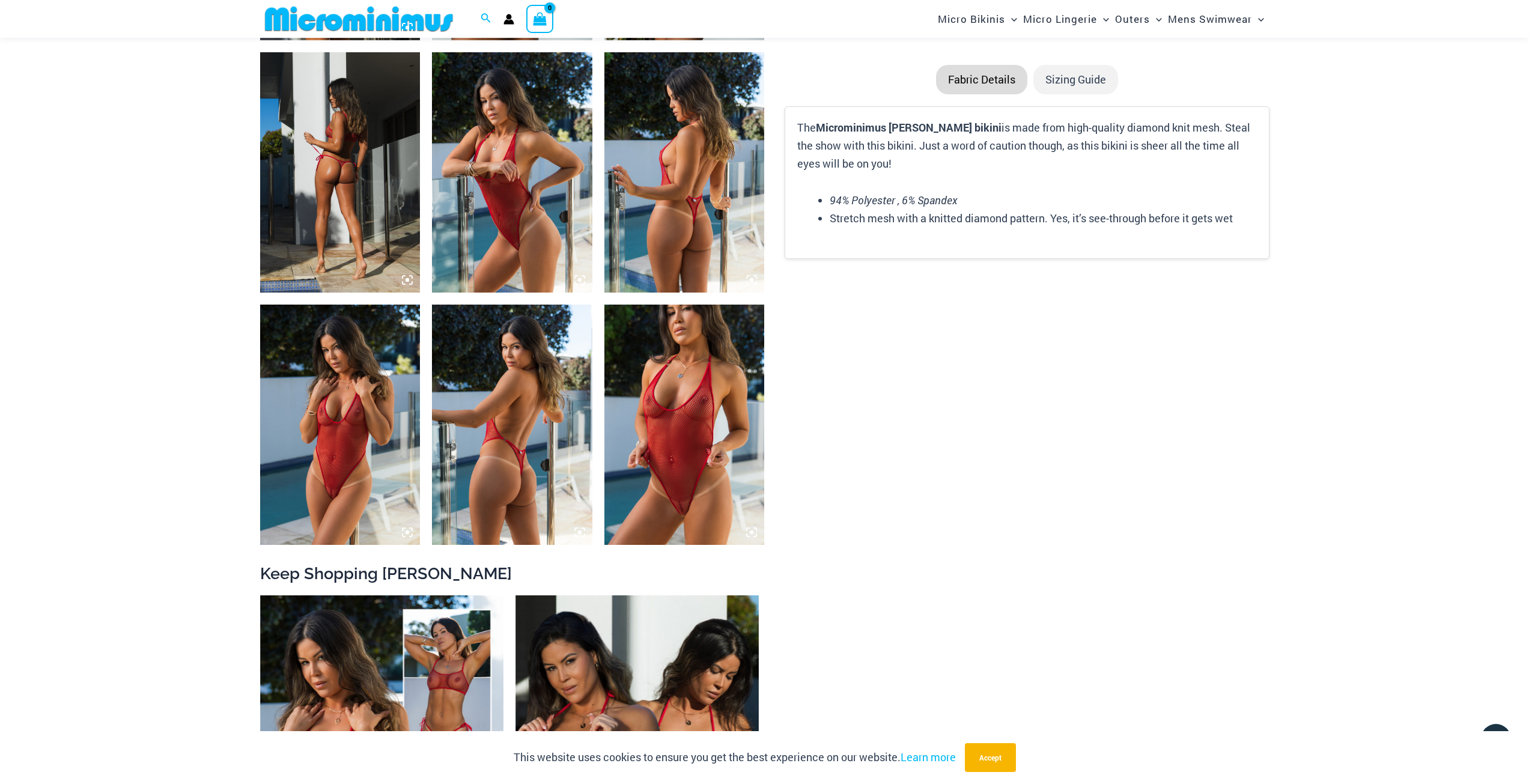
scroll to position [1614, 0]
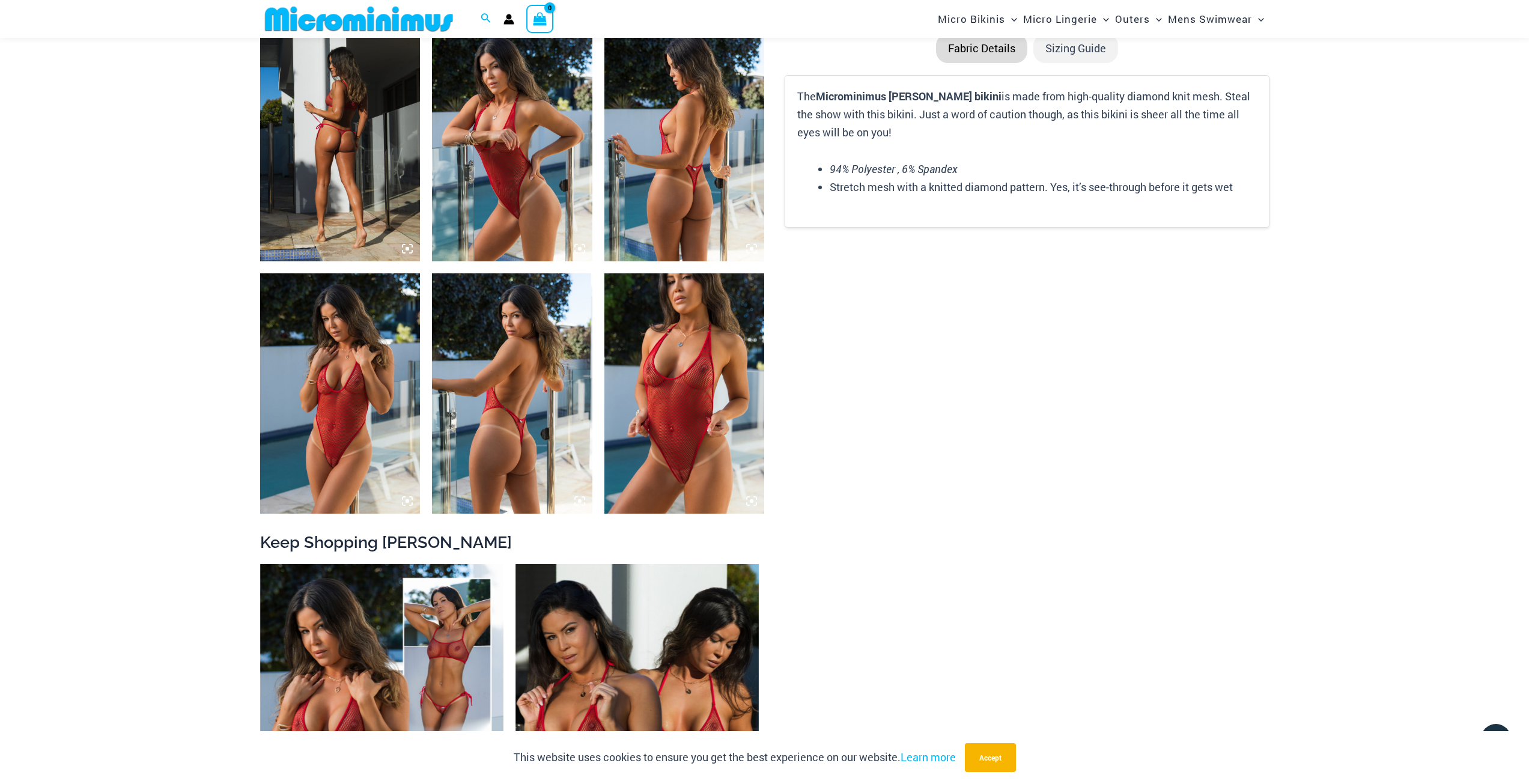
click at [677, 418] on img at bounding box center [685, 394] width 161 height 240
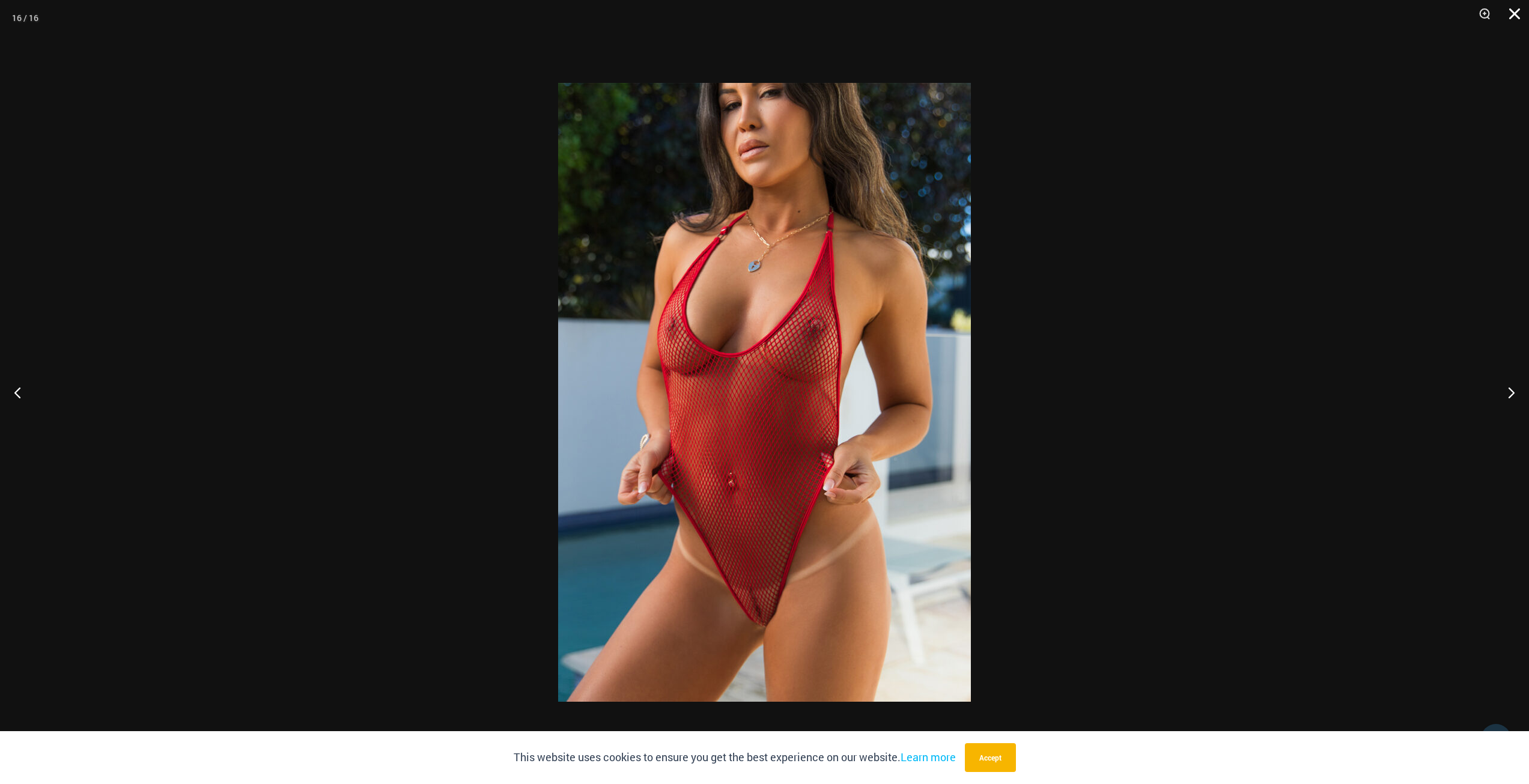
click at [1510, 9] on button "Close" at bounding box center [1510, 18] width 30 height 36
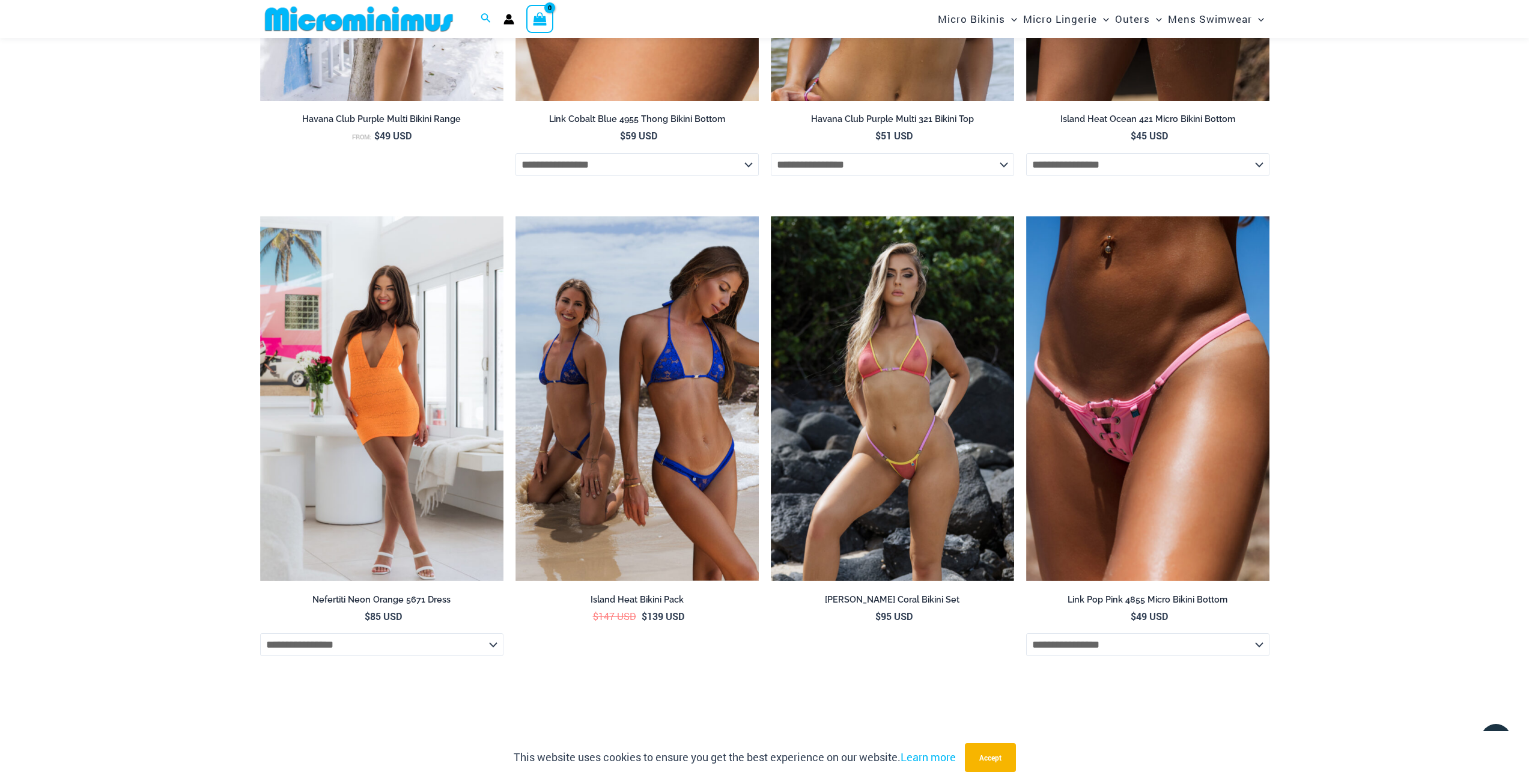
scroll to position [4628, 0]
